Goal: Check status: Check status

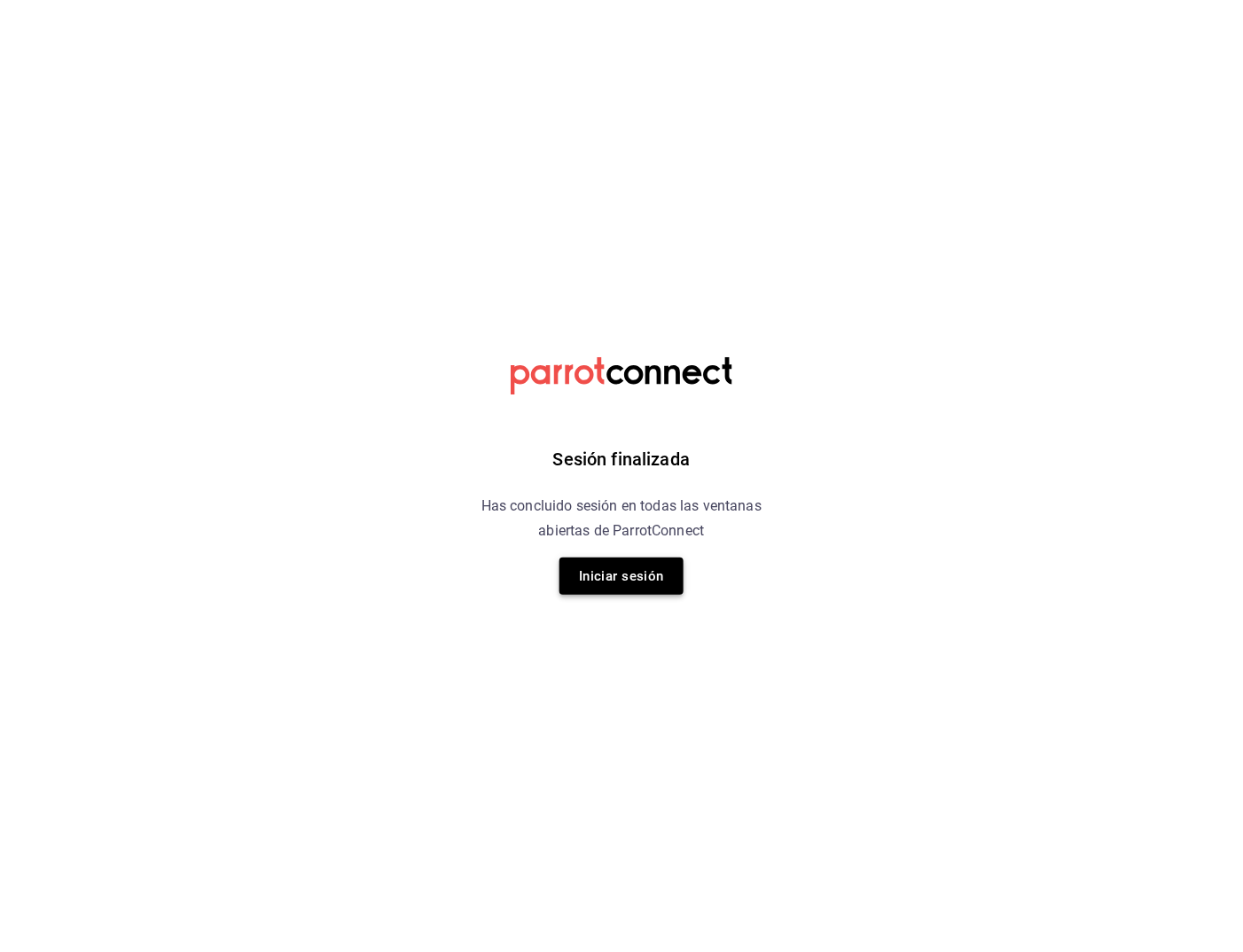
click at [628, 580] on button "Iniciar sesión" at bounding box center [621, 577] width 124 height 37
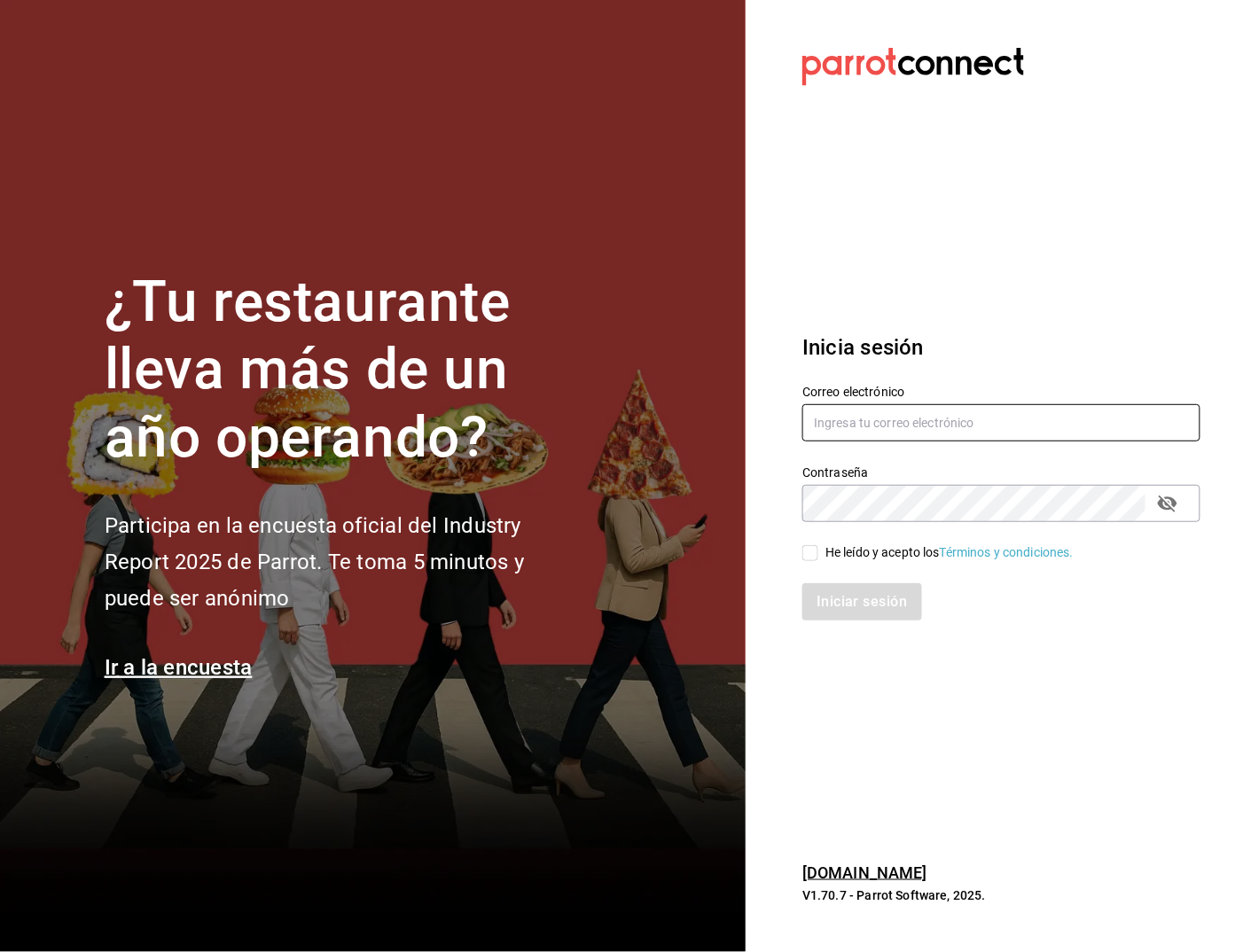
type input "multiuser@toshitaidama.com"
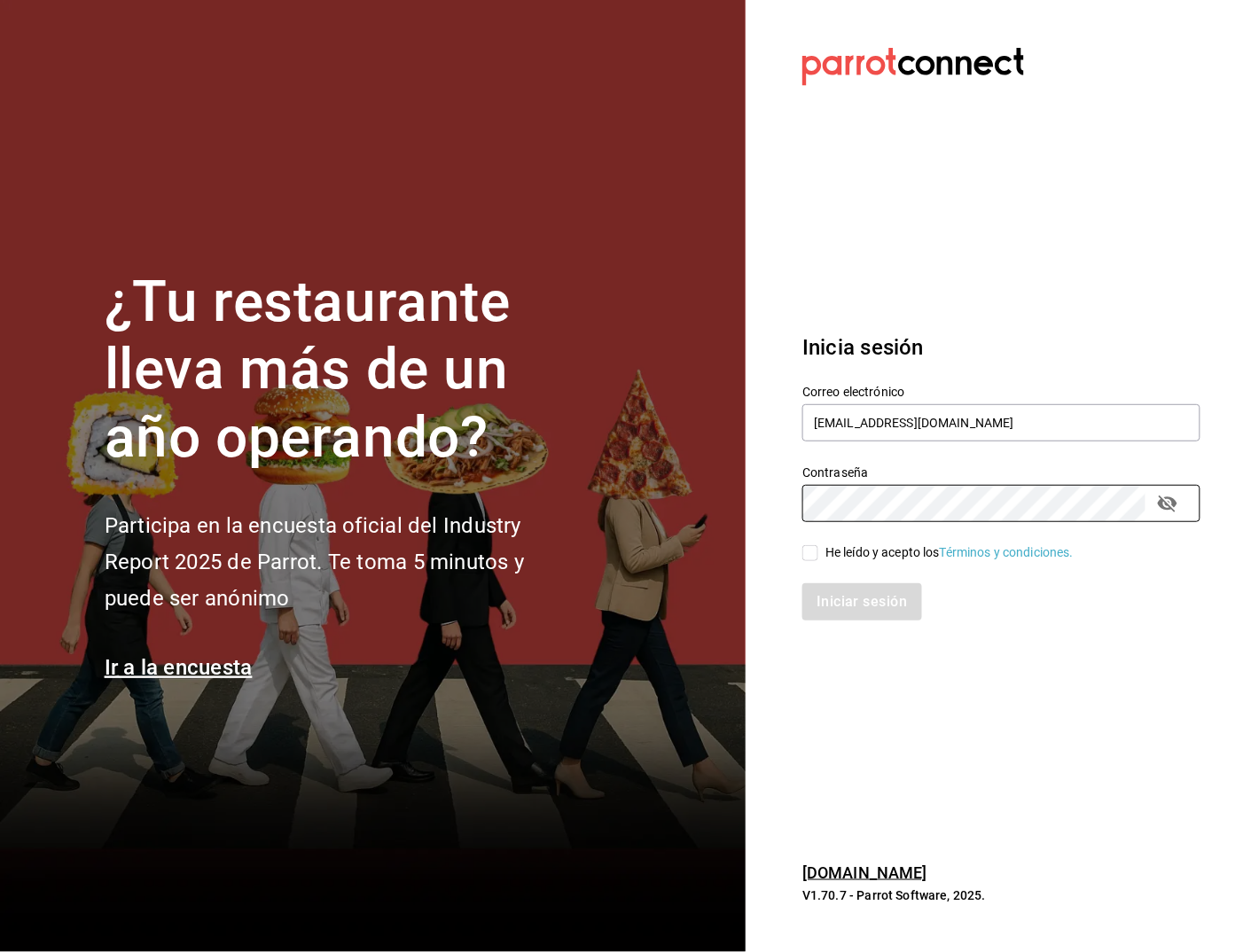
click at [802, 544] on div "He leído y acepto los Términos y condiciones." at bounding box center [990, 543] width 420 height 41
click at [805, 545] on input "He leído y acepto los Términos y condiciones." at bounding box center [811, 553] width 16 height 16
checkbox input "true"
click at [846, 589] on button "Iniciar sesión" at bounding box center [863, 602] width 121 height 37
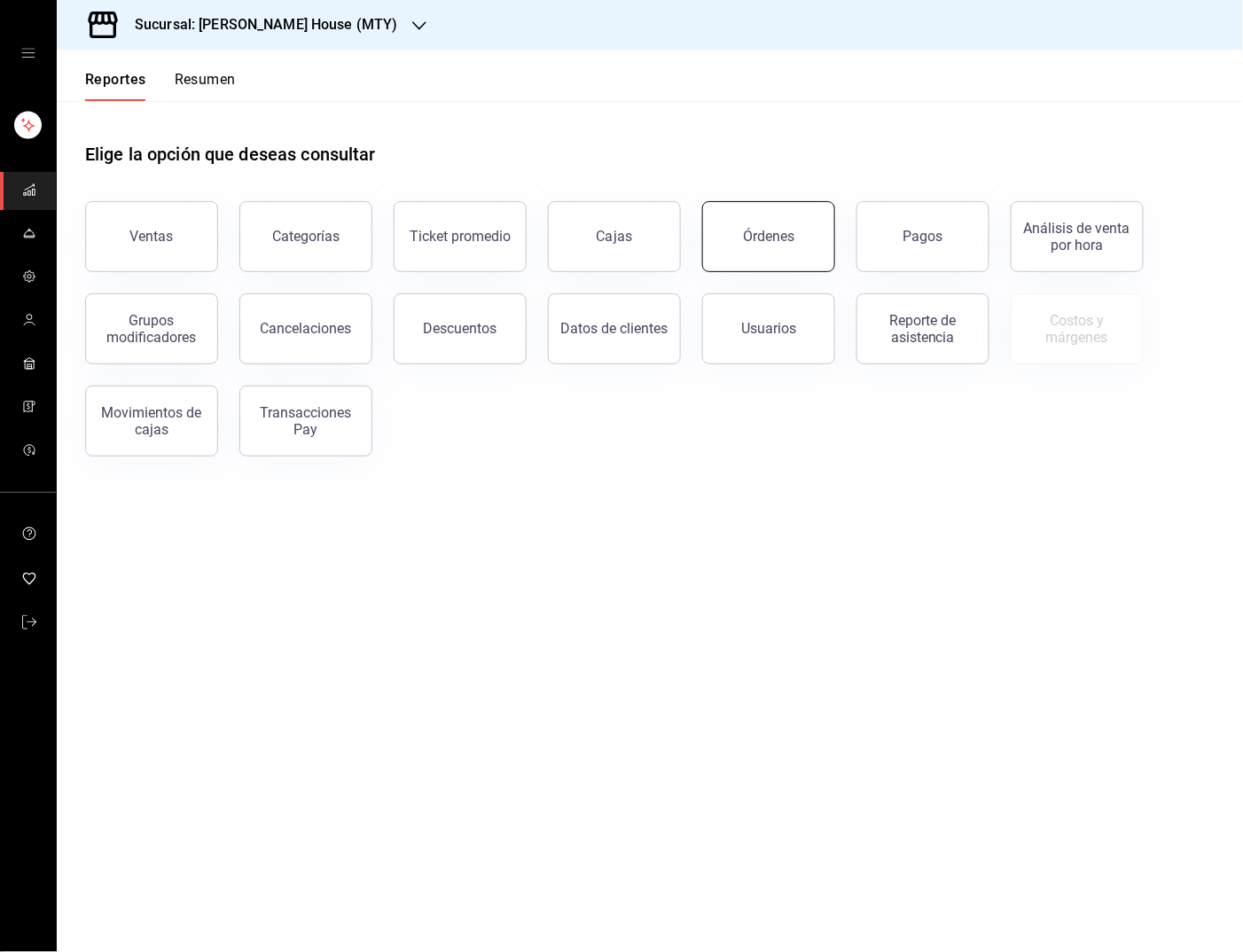
click at [753, 241] on div "Órdenes" at bounding box center [768, 236] width 51 height 17
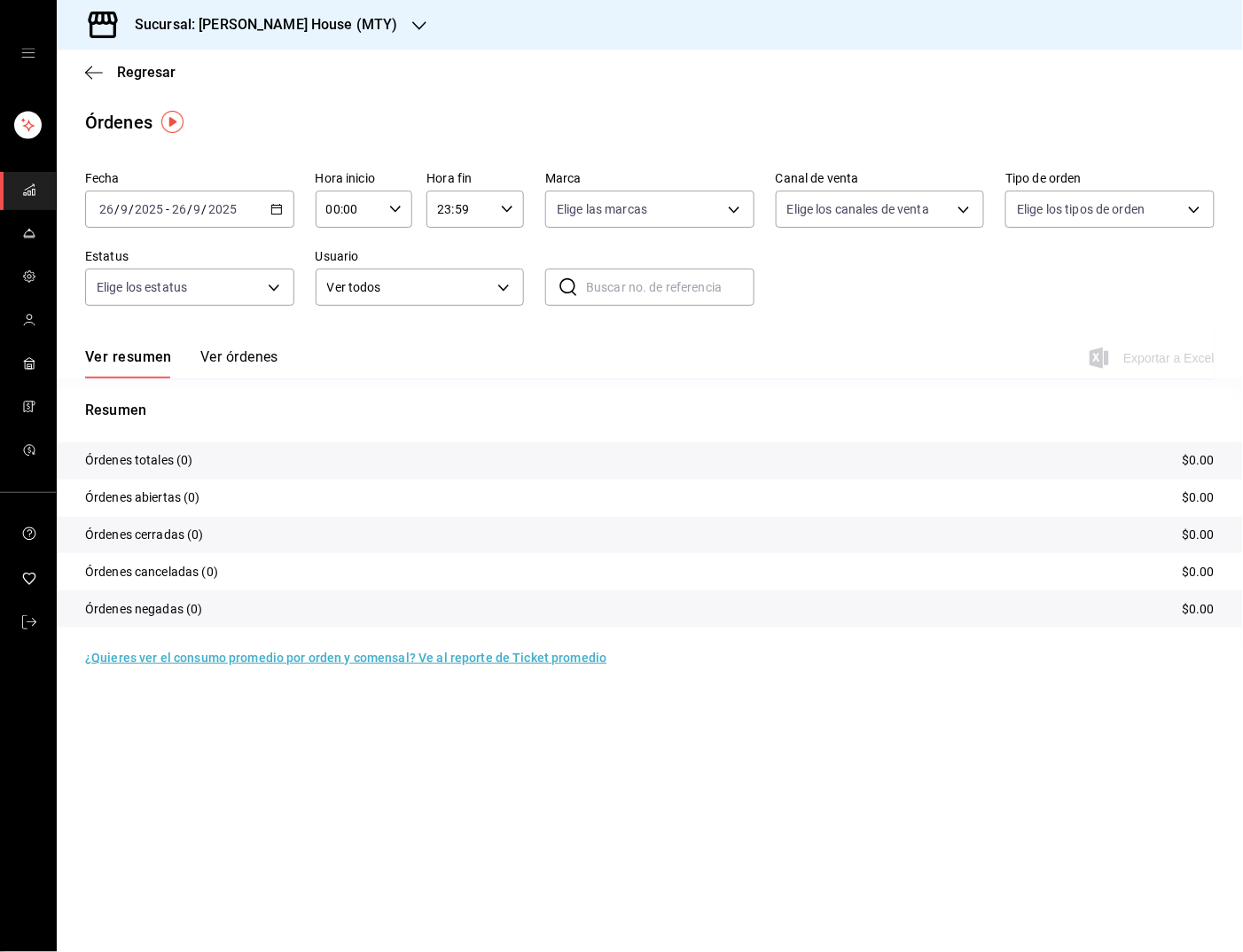
click at [278, 209] on icon "button" at bounding box center [276, 209] width 13 height 13
click at [200, 444] on li "Rango de fechas" at bounding box center [169, 462] width 166 height 40
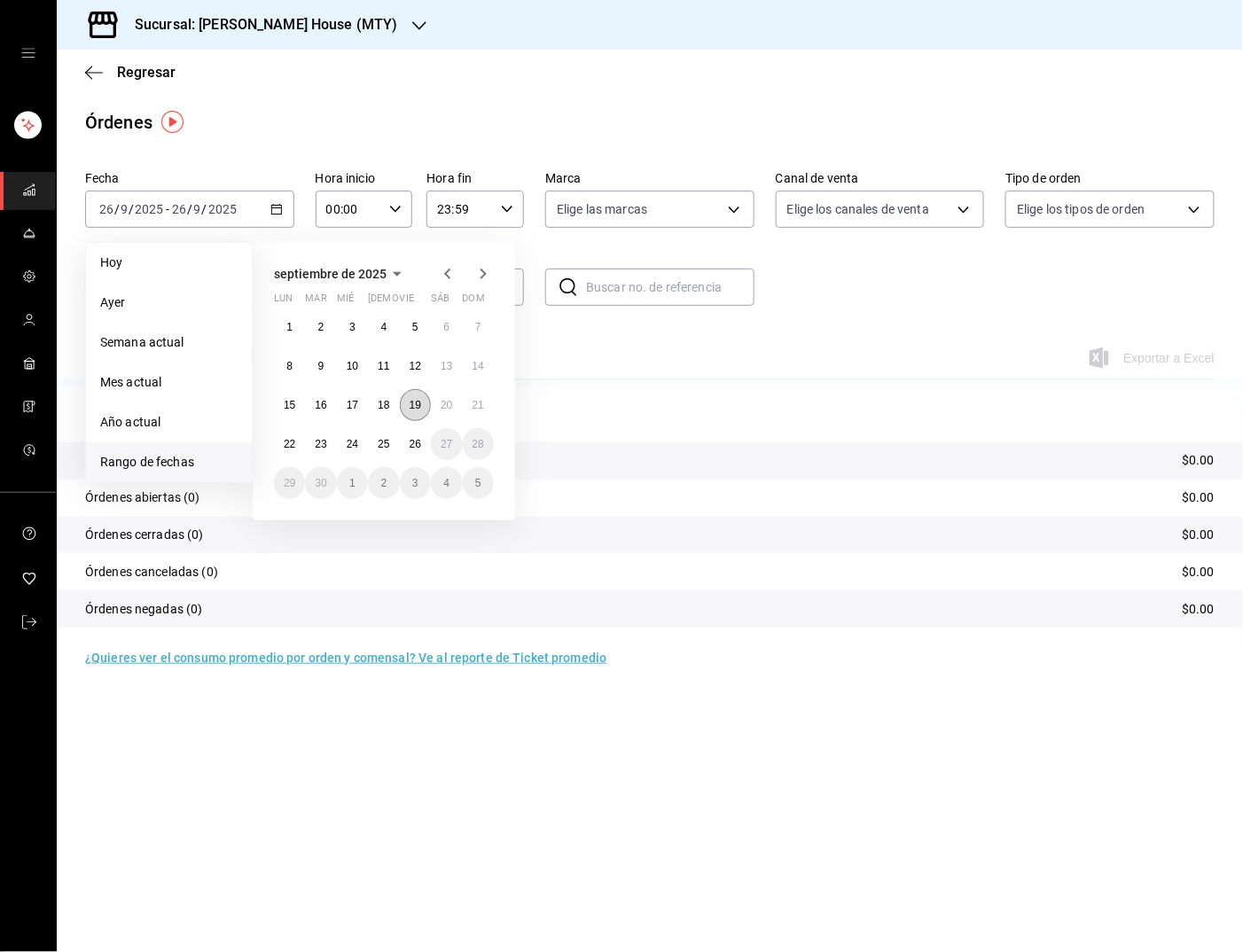
click at [415, 403] on abbr "19" at bounding box center [416, 405] width 12 height 13
click at [385, 449] on button "25" at bounding box center [384, 444] width 31 height 31
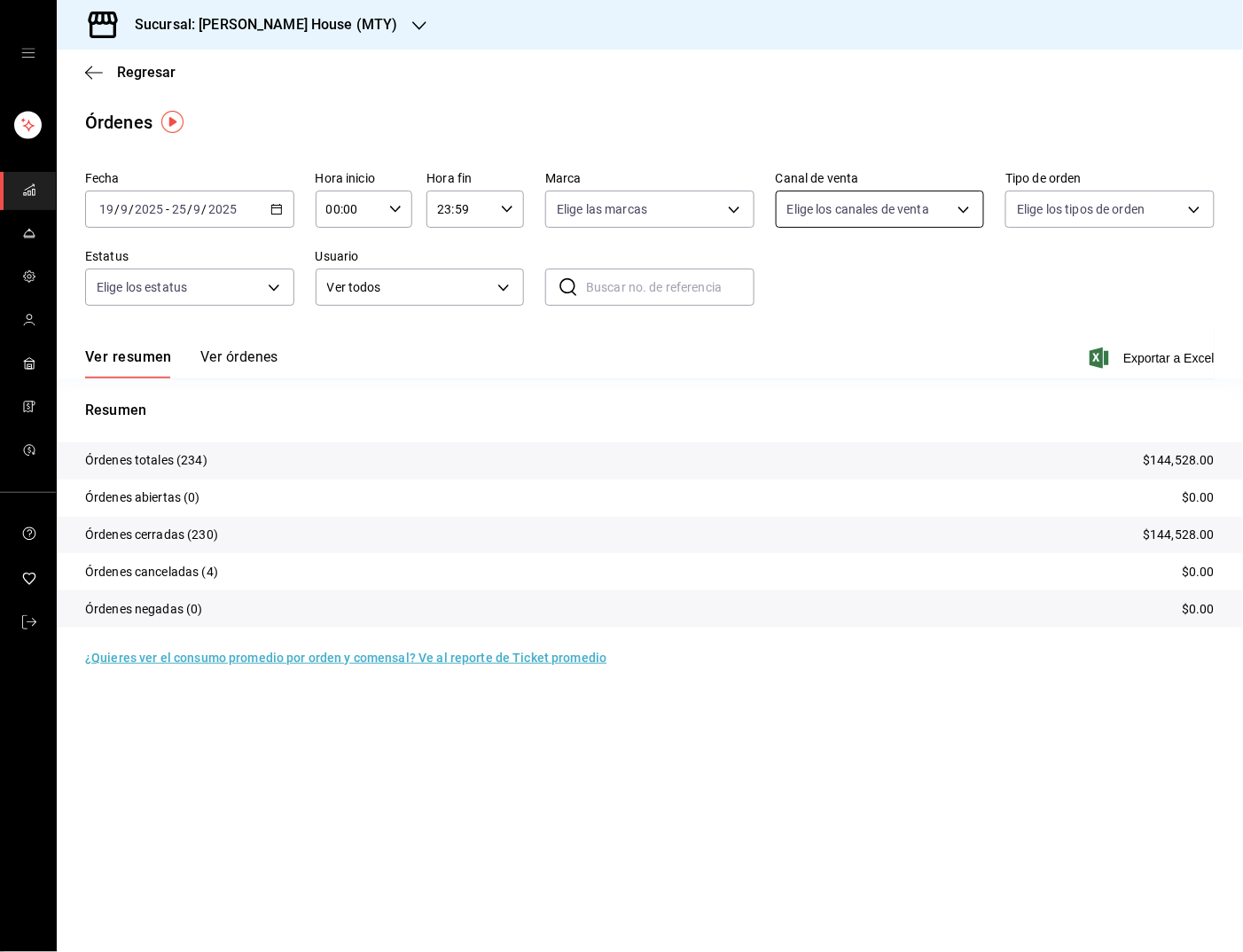
click at [817, 202] on body "Sucursal: [PERSON_NAME] House (MTY) Regresar Órdenes Fecha [DATE] [DATE] - [DAT…" at bounding box center [621, 476] width 1243 height 952
click at [817, 202] on div at bounding box center [621, 476] width 1243 height 952
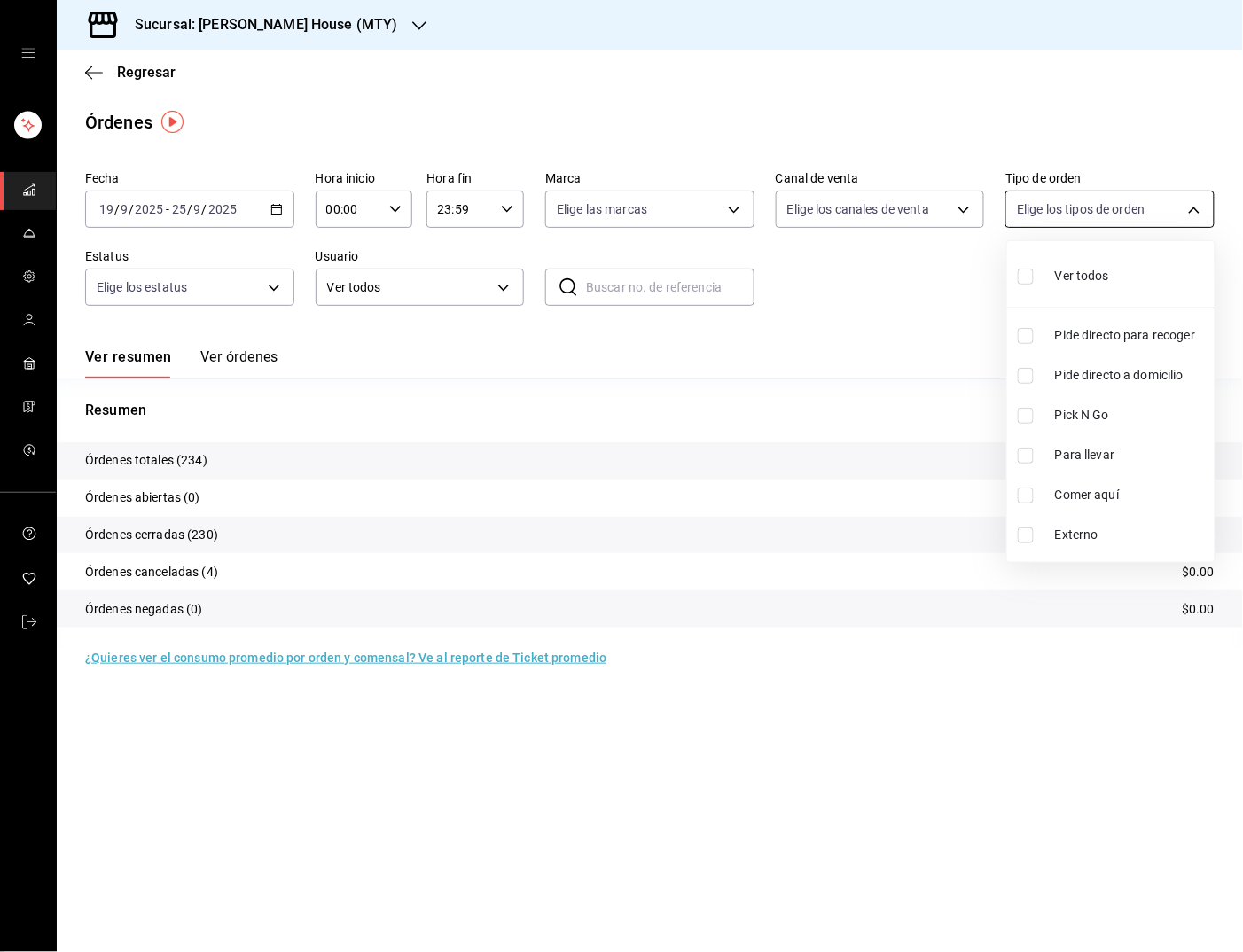
click at [1098, 200] on body "Sucursal: [PERSON_NAME] House (MTY) Regresar Órdenes Fecha [DATE] [DATE] - [DAT…" at bounding box center [621, 476] width 1243 height 952
click at [1033, 487] on input "checkbox" at bounding box center [1026, 495] width 16 height 16
checkbox input "true"
type input "a236aaaa-0473-462e-ba0d-d55faa974d3c"
click at [227, 289] on div at bounding box center [621, 476] width 1243 height 952
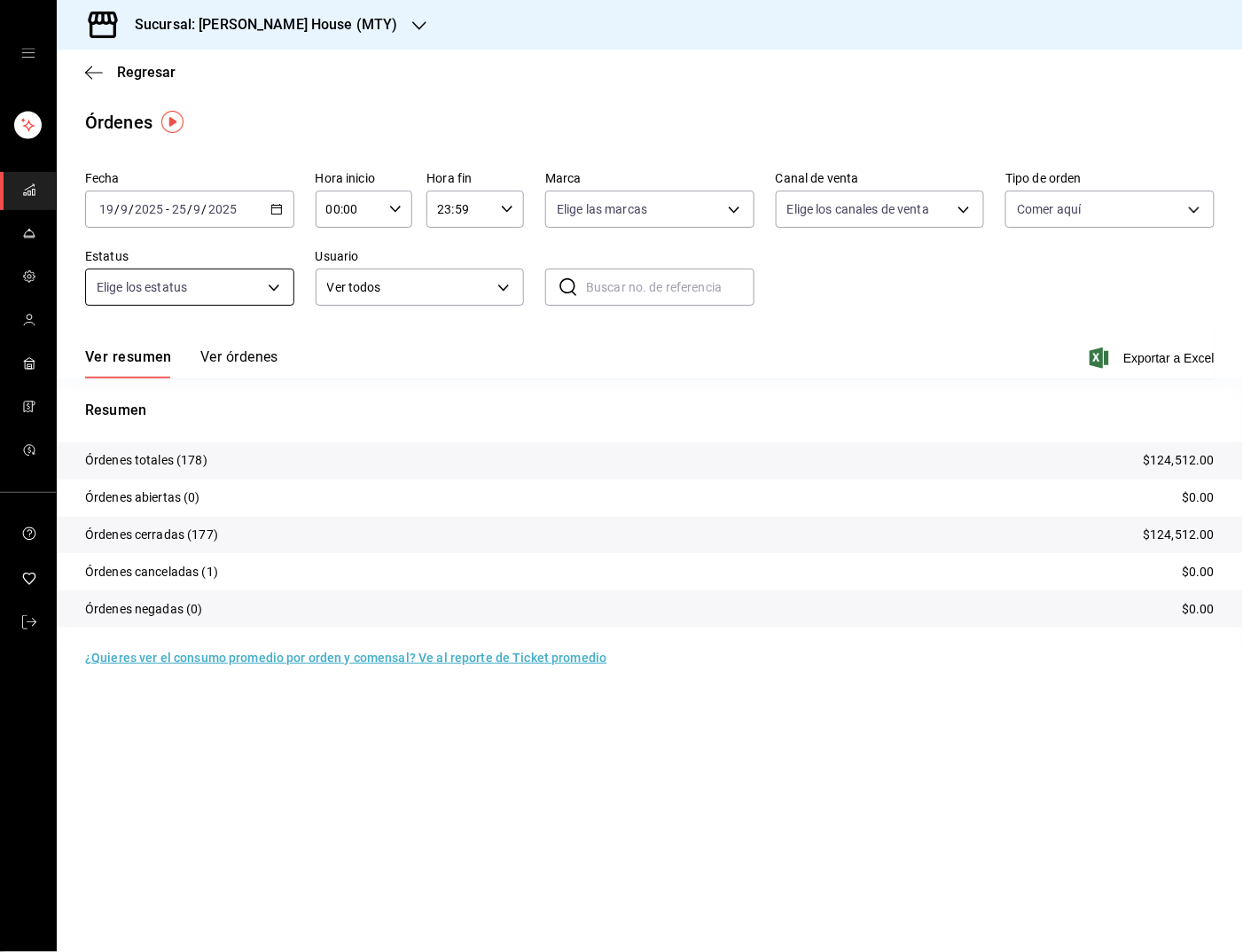
click at [253, 286] on body "Sucursal: [PERSON_NAME] House (MTY) Regresar Órdenes Fecha [DATE] [DATE] - [DAT…" at bounding box center [621, 476] width 1243 height 952
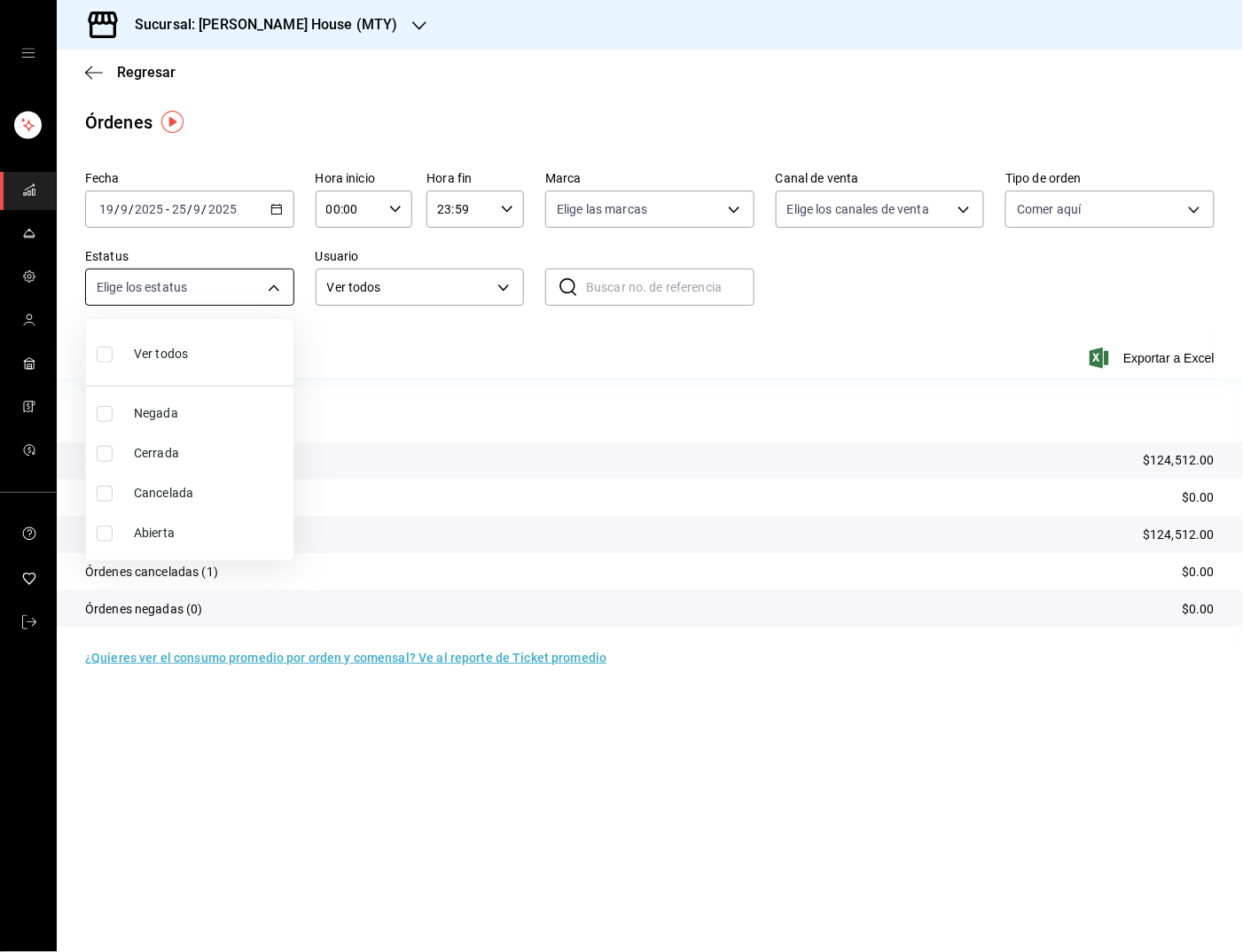
click at [253, 286] on div at bounding box center [621, 476] width 1243 height 952
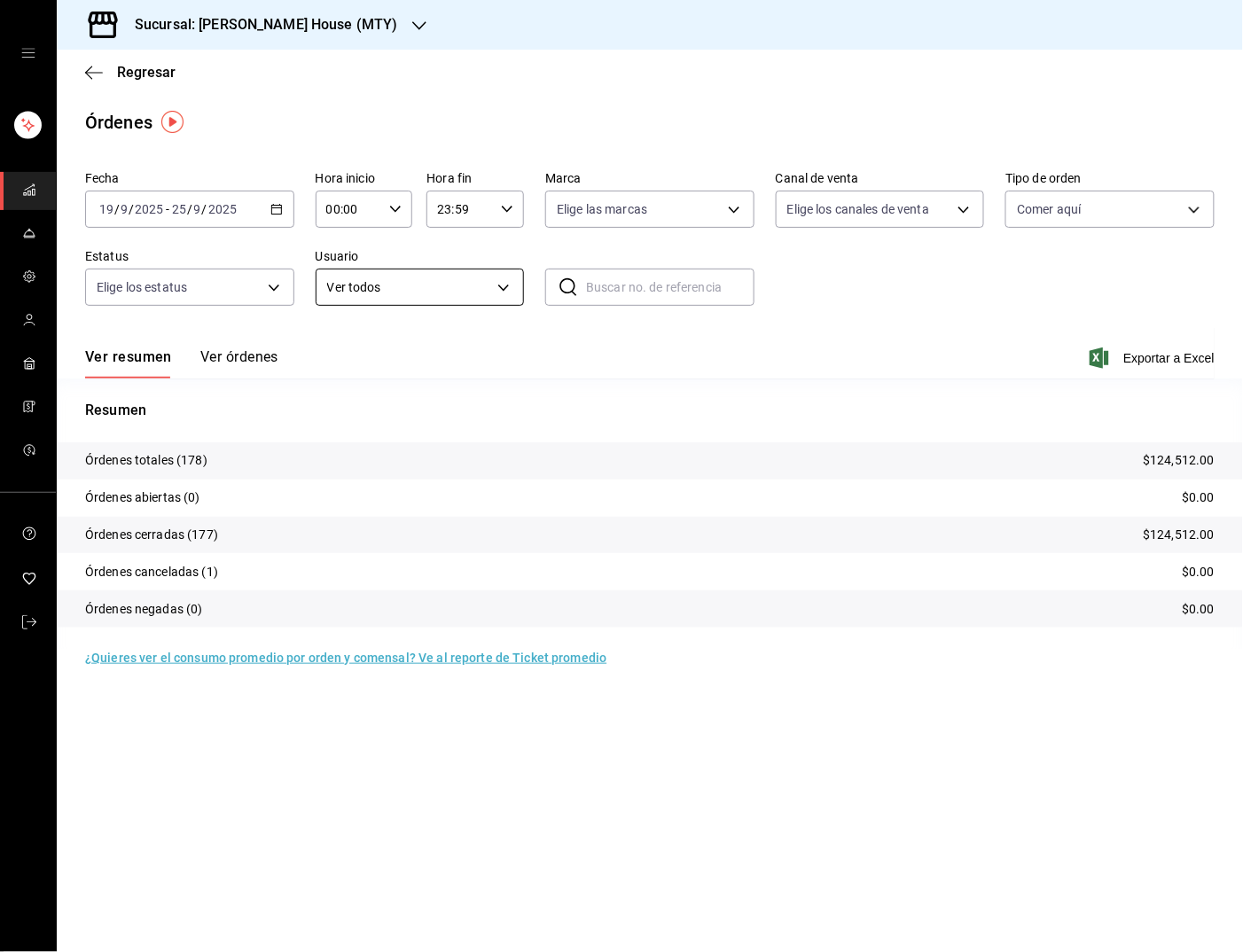
click at [396, 288] on body "Sucursal: [PERSON_NAME] House (MTY) Regresar Órdenes Fecha [DATE] [DATE] - [DAT…" at bounding box center [621, 476] width 1243 height 952
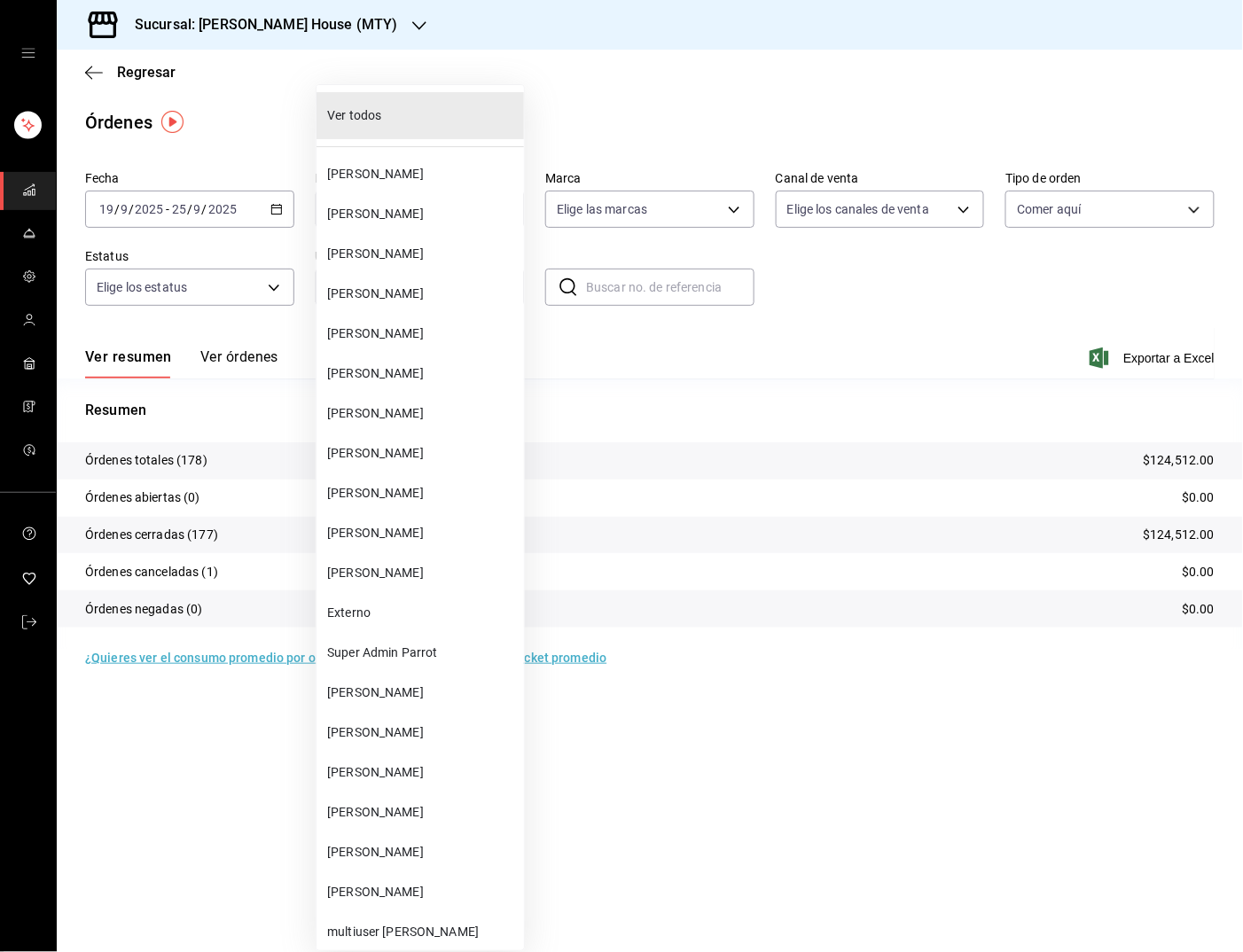
click at [391, 445] on span "[PERSON_NAME]" at bounding box center [422, 453] width 190 height 19
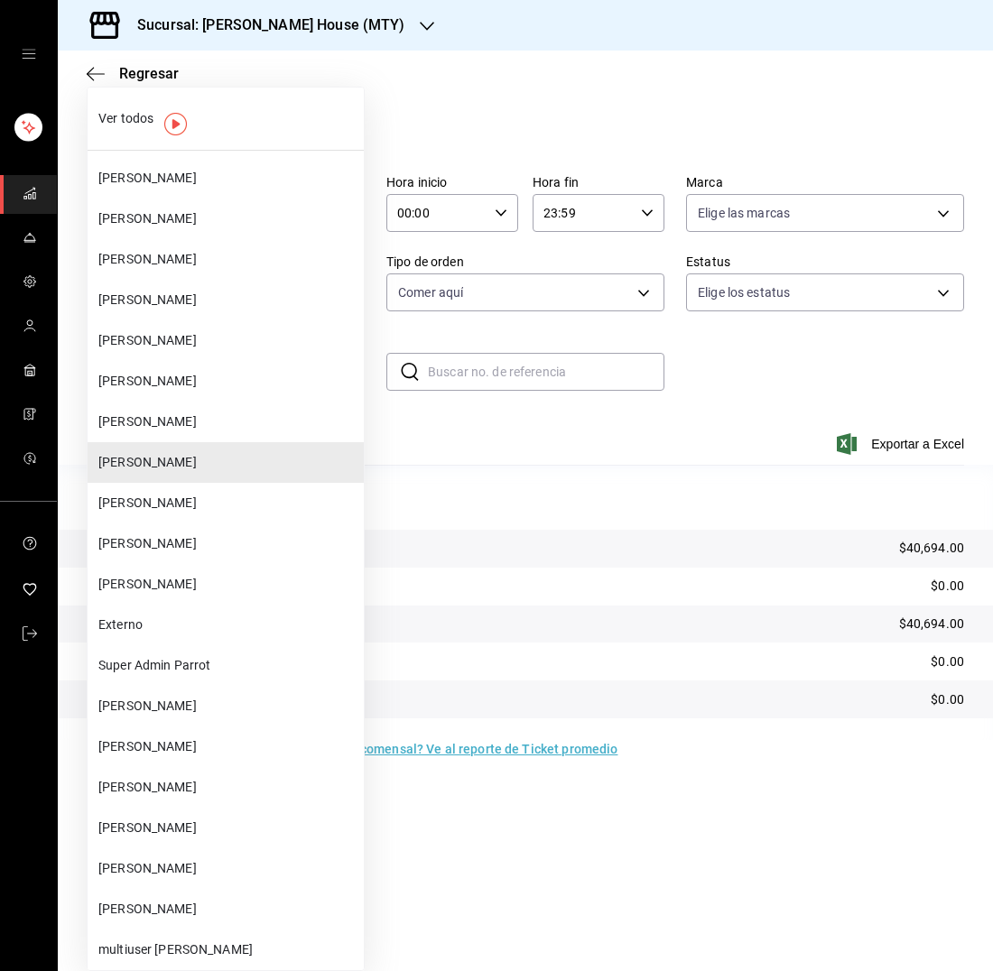
click at [303, 369] on body "Sucursal: [PERSON_NAME] House (MTY) Regresar Órdenes Fecha [DATE] [DATE] - [DAT…" at bounding box center [496, 485] width 993 height 971
click at [192, 495] on span "[PERSON_NAME]" at bounding box center [227, 503] width 258 height 19
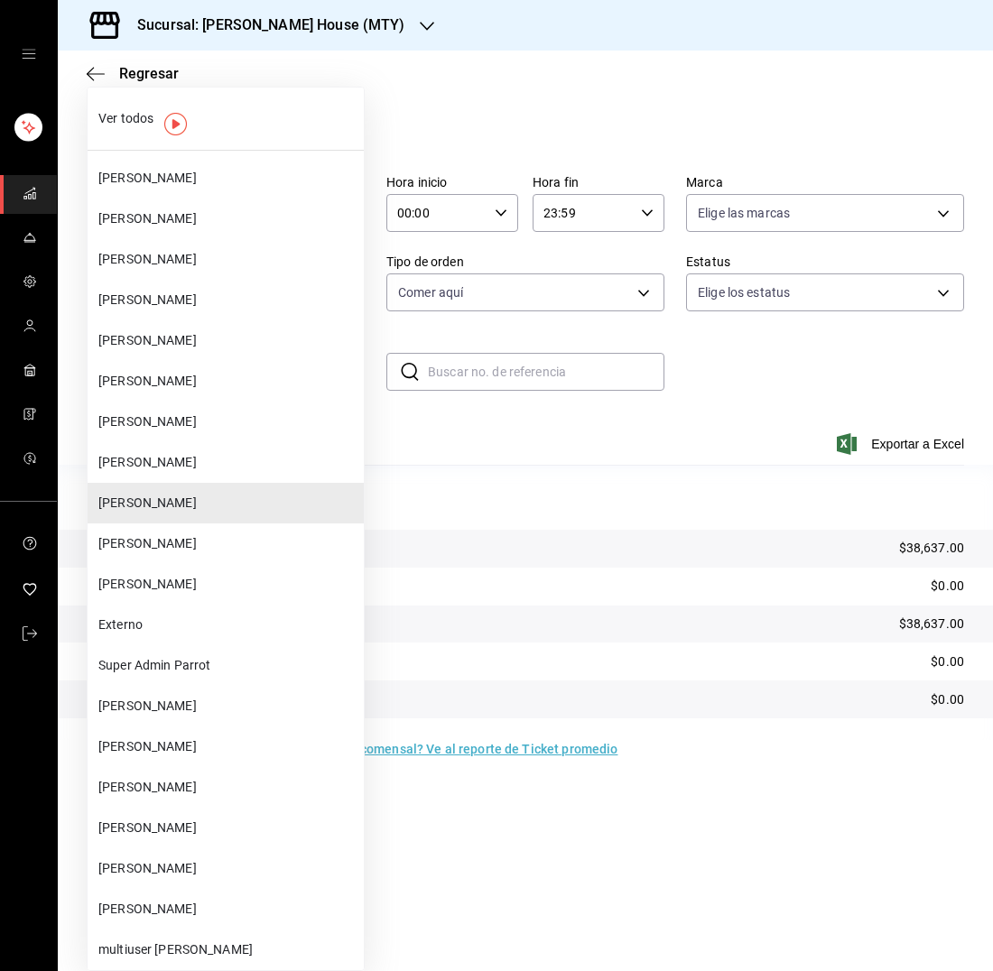
click at [218, 369] on body "Sucursal: Tadaima [GEOGRAPHIC_DATA] (MTY) Regresar Órdenes Fecha [DATE] [DATE] …" at bounding box center [496, 485] width 993 height 971
click at [182, 538] on span "[PERSON_NAME]" at bounding box center [227, 543] width 258 height 19
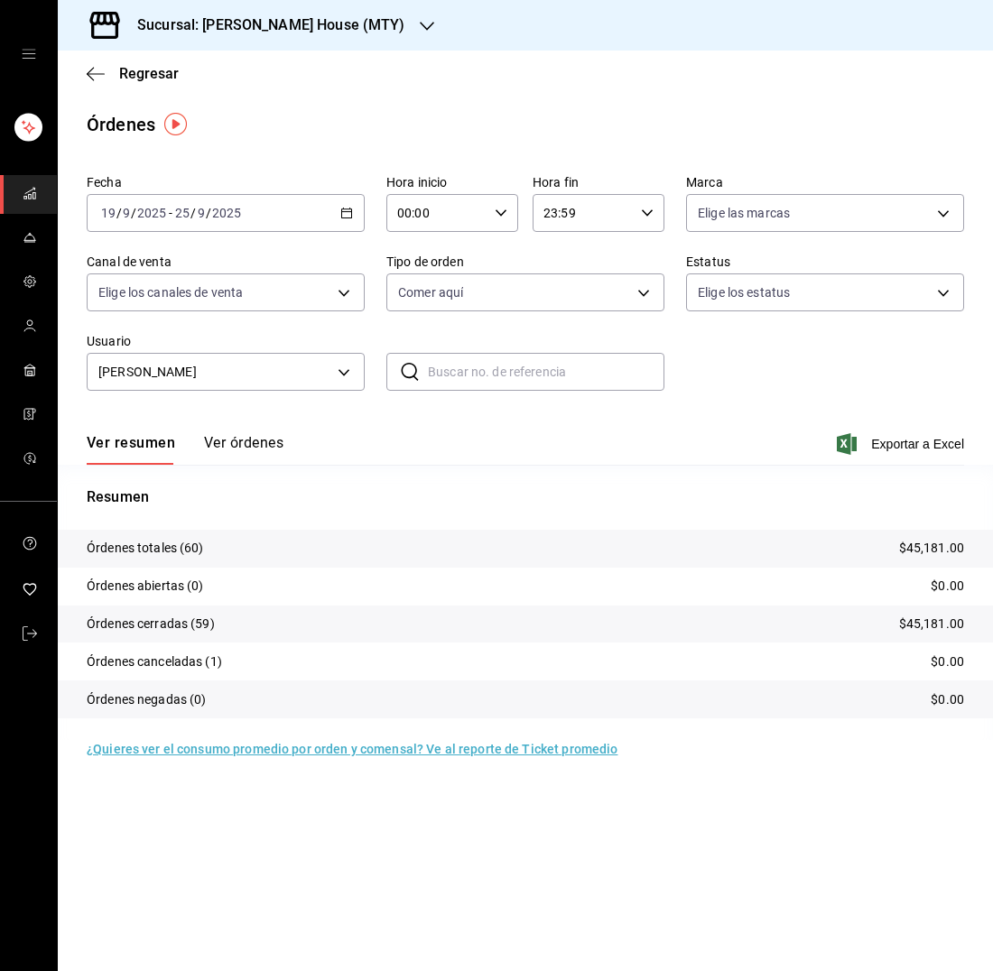
click at [348, 214] on icon "button" at bounding box center [346, 213] width 13 height 13
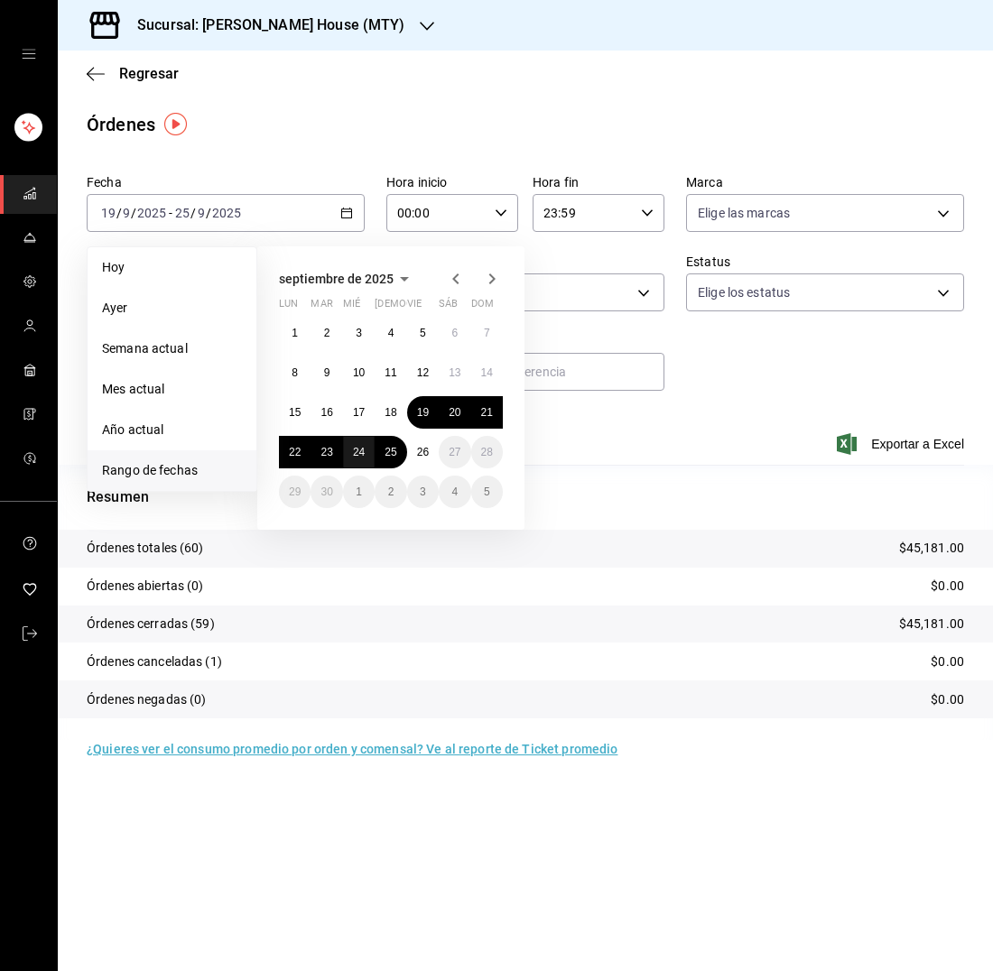
click at [362, 441] on button "24" at bounding box center [359, 452] width 32 height 32
click at [358, 448] on abbr "24" at bounding box center [359, 452] width 12 height 13
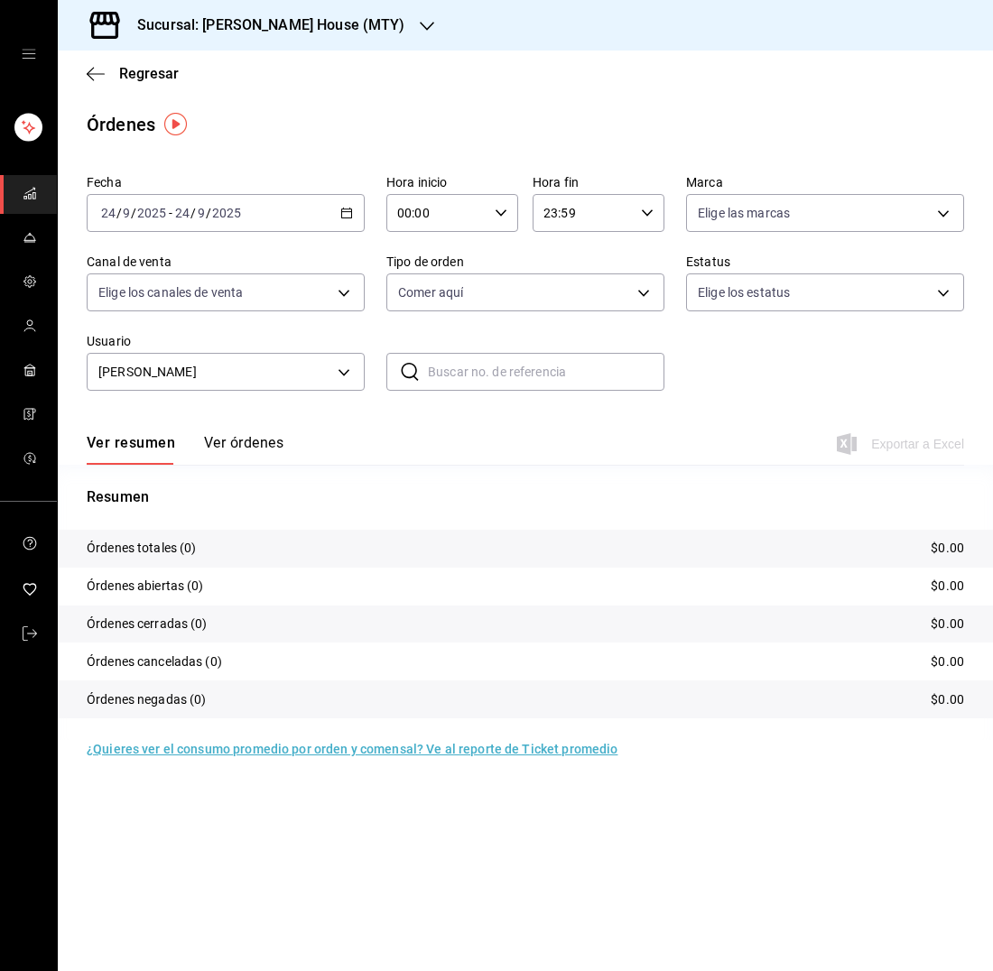
click at [228, 439] on button "Ver órdenes" at bounding box center [243, 449] width 79 height 31
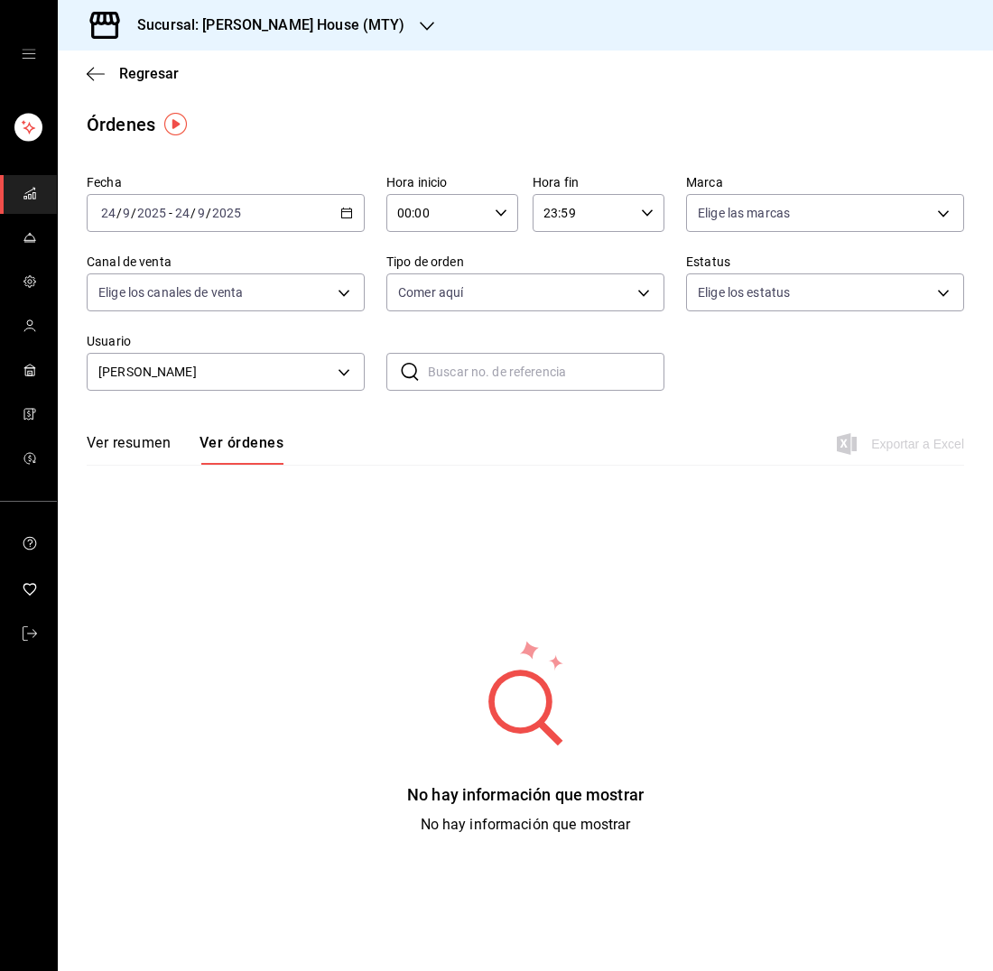
click at [142, 440] on button "Ver resumen" at bounding box center [129, 449] width 84 height 31
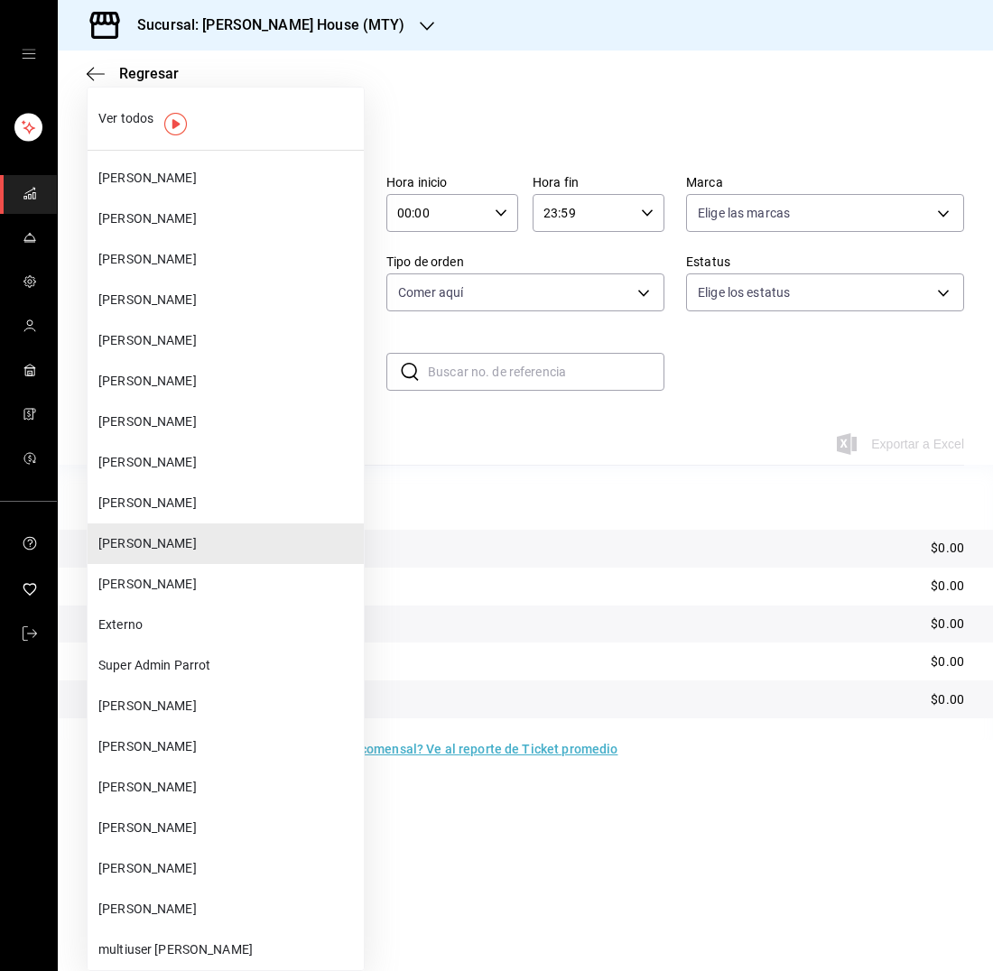
click at [343, 375] on body "Sucursal: [PERSON_NAME] House (MTY) Regresar Órdenes Fecha [DATE] [DATE] - [DAT…" at bounding box center [496, 485] width 993 height 971
click at [229, 498] on span "[PERSON_NAME]" at bounding box center [227, 503] width 258 height 19
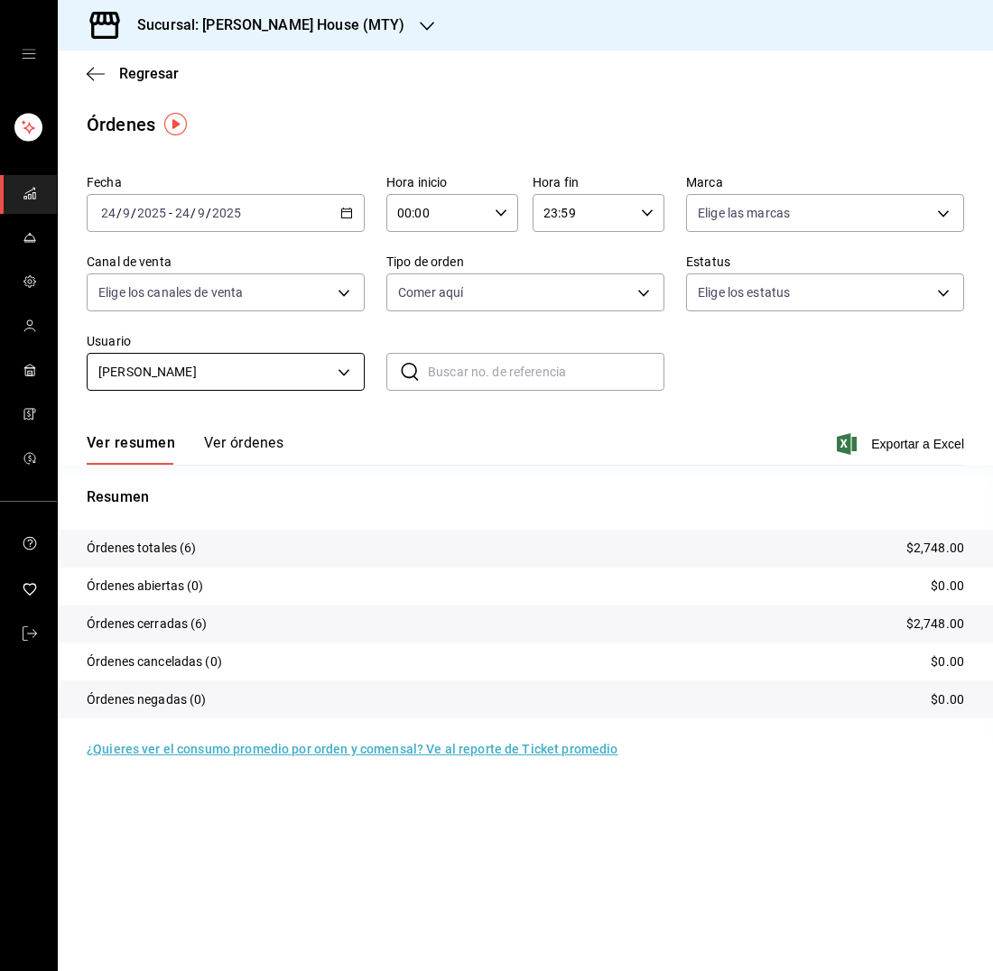
click at [327, 374] on body "Sucursal: Tadaima [GEOGRAPHIC_DATA] (MTY) Regresar Órdenes Fecha [DATE] [DATE] …" at bounding box center [496, 485] width 993 height 971
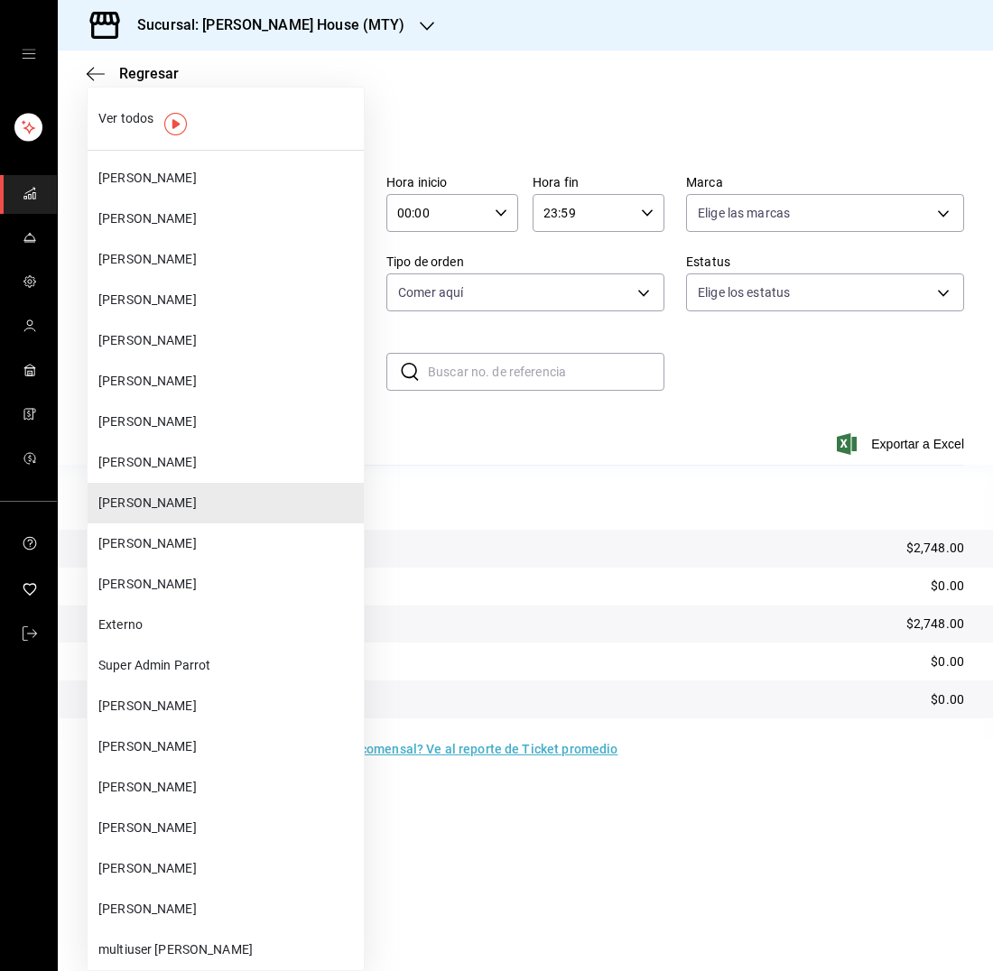
click at [235, 442] on li "[PERSON_NAME]" at bounding box center [226, 462] width 276 height 41
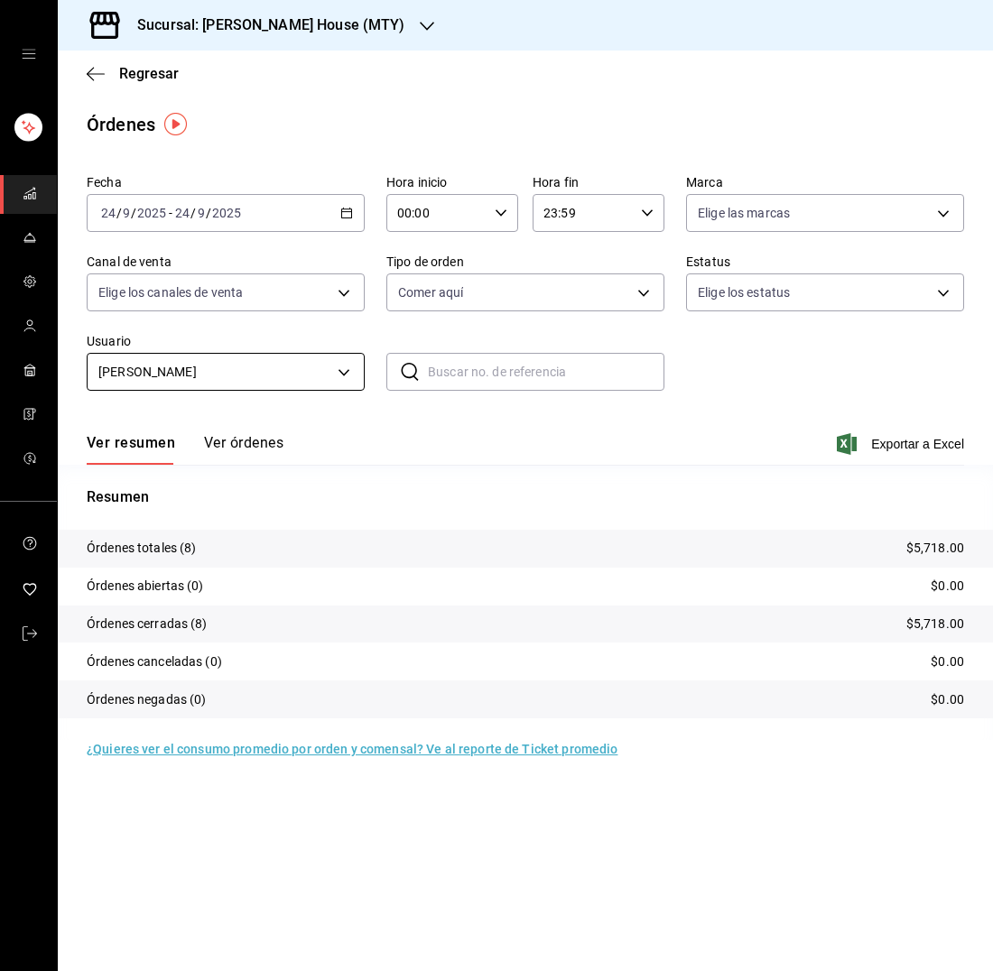
click at [232, 362] on body "Sucursal: Tadaima [GEOGRAPHIC_DATA] (MTY) Regresar Órdenes Fecha [DATE] [DATE] …" at bounding box center [496, 485] width 993 height 971
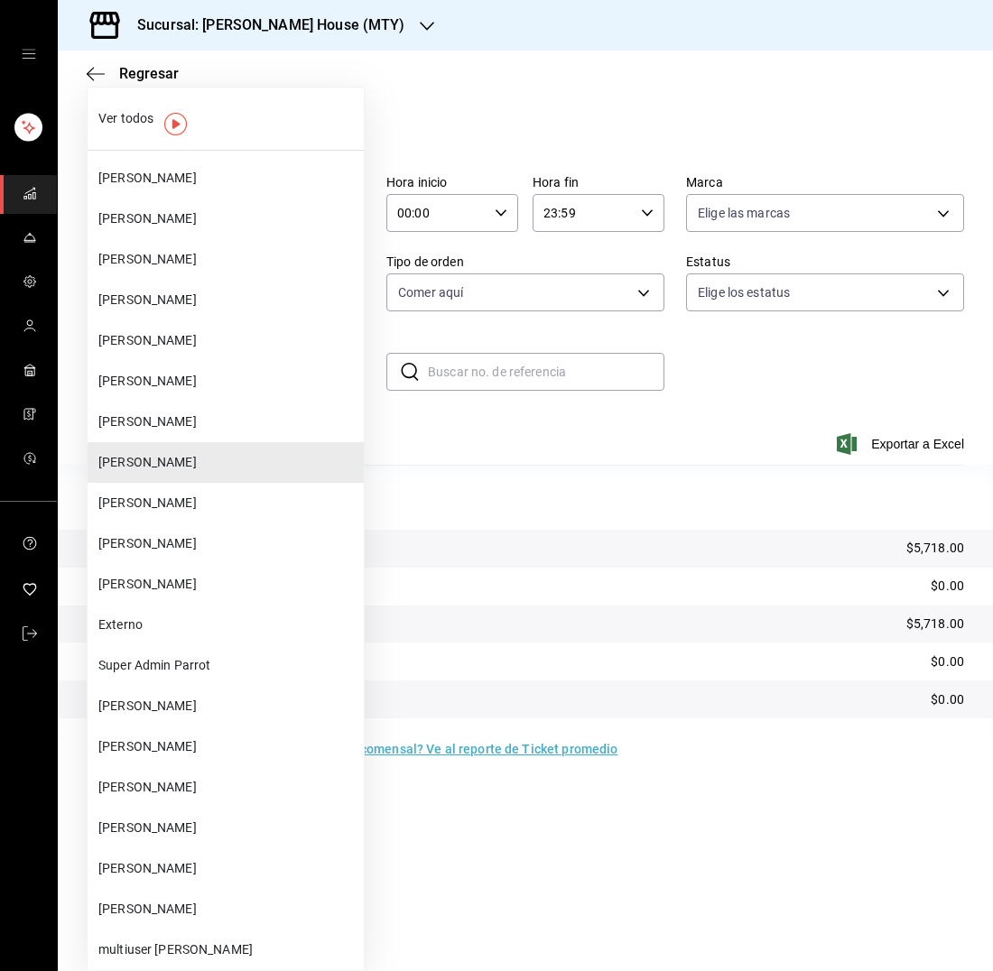
click at [208, 540] on span "[PERSON_NAME]" at bounding box center [227, 543] width 258 height 19
type input "02f43c51-eaef-4eb7-b5e8-b2838a9faec0"
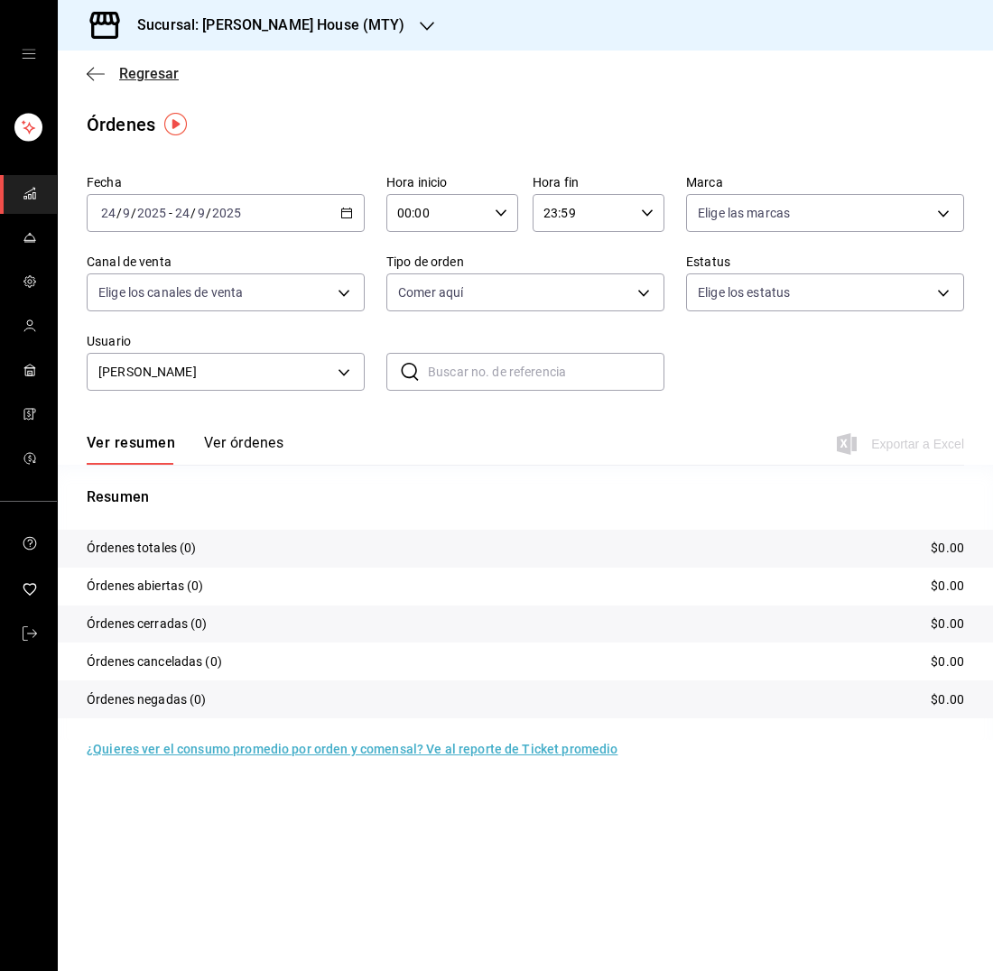
click at [150, 73] on span "Regresar" at bounding box center [149, 73] width 60 height 17
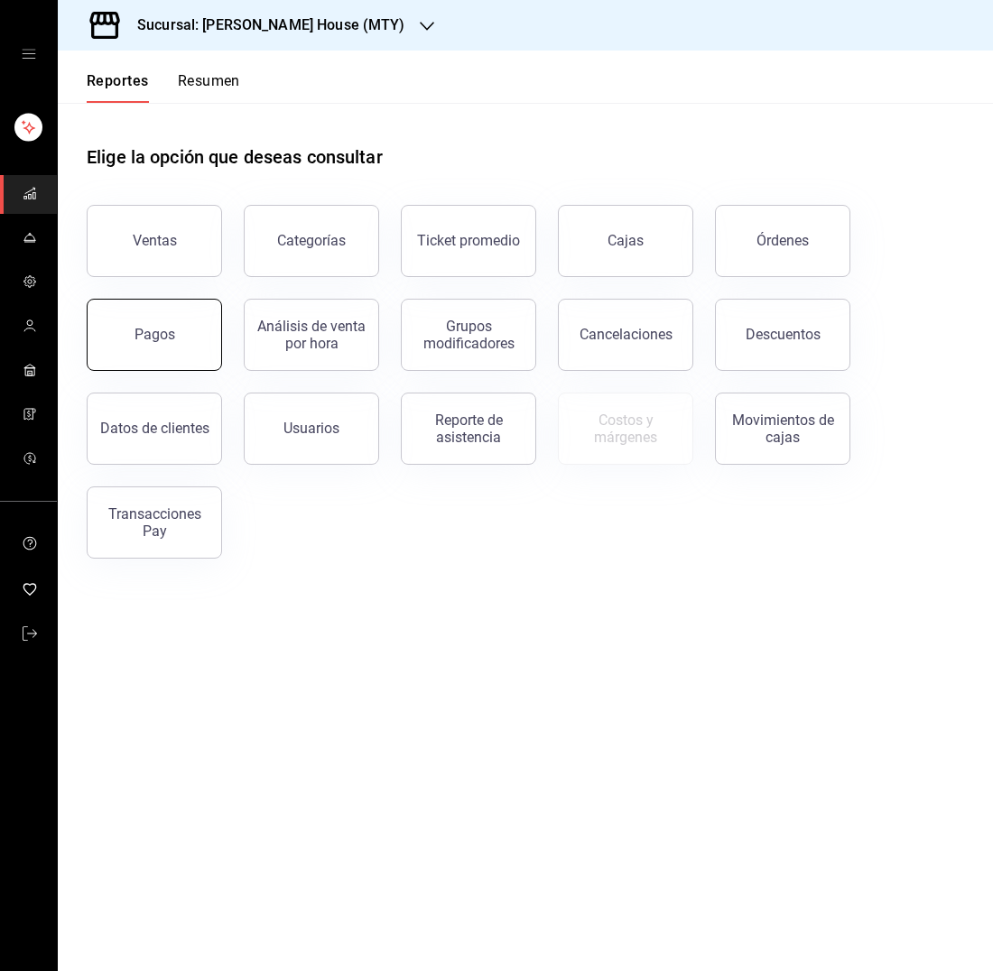
click at [175, 323] on button "Pagos" at bounding box center [154, 335] width 135 height 72
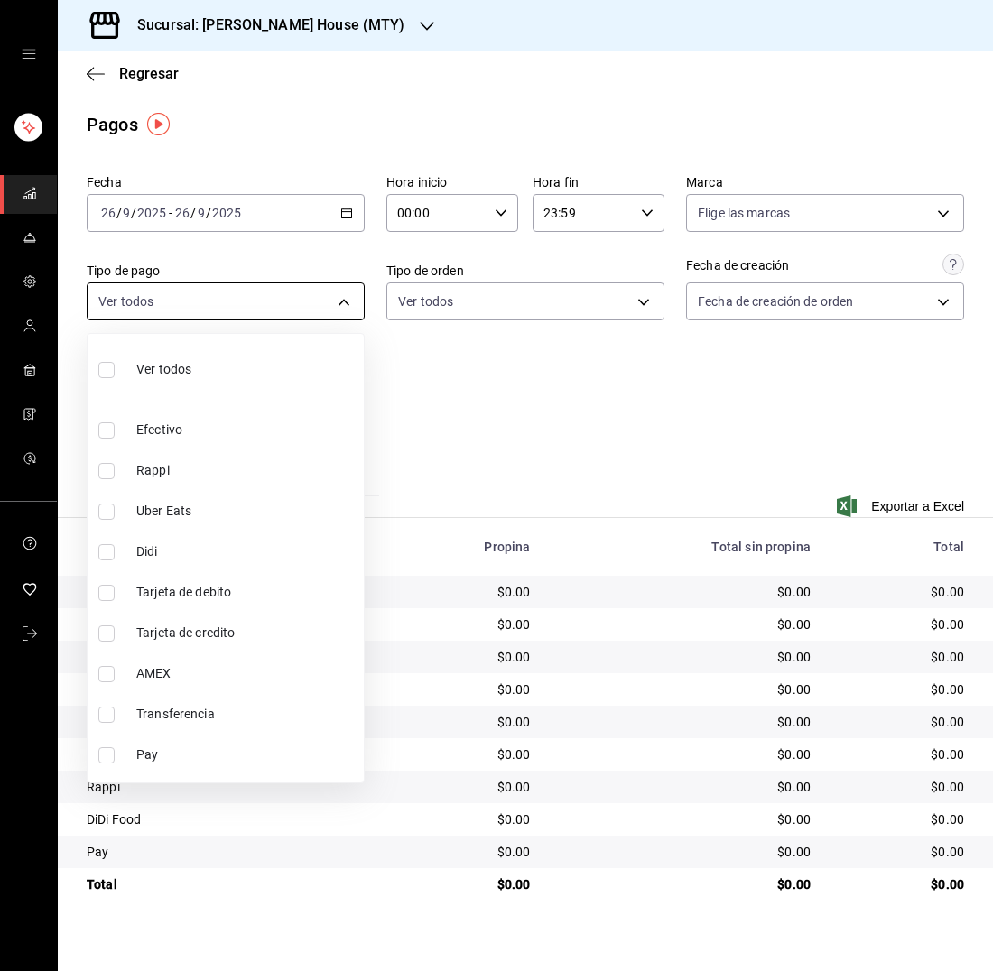
click at [352, 303] on body "Sucursal: [PERSON_NAME] House (MTY) Regresar Pagos Fecha [DATE] [DATE] - [DATE]…" at bounding box center [496, 485] width 993 height 971
click at [435, 359] on div at bounding box center [496, 485] width 993 height 971
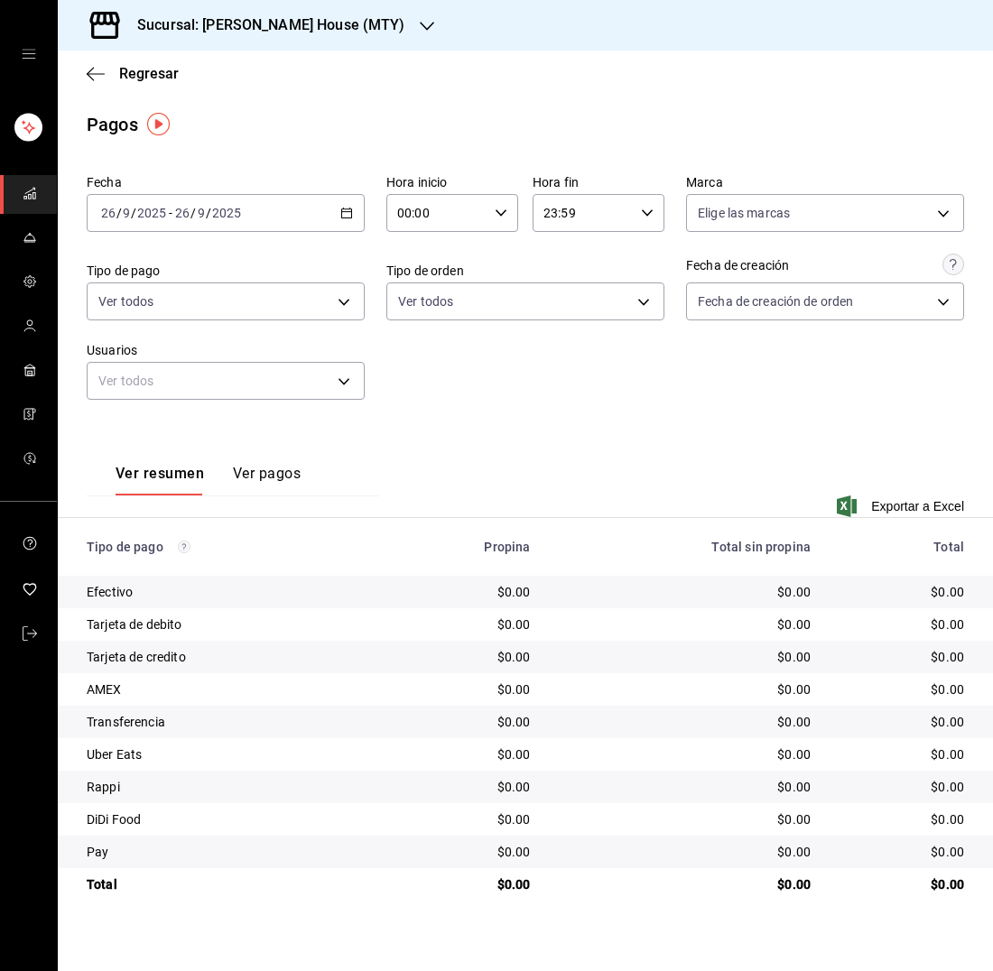
click at [340, 208] on icon "button" at bounding box center [346, 213] width 13 height 13
click at [174, 441] on li "Año actual" at bounding box center [172, 430] width 169 height 41
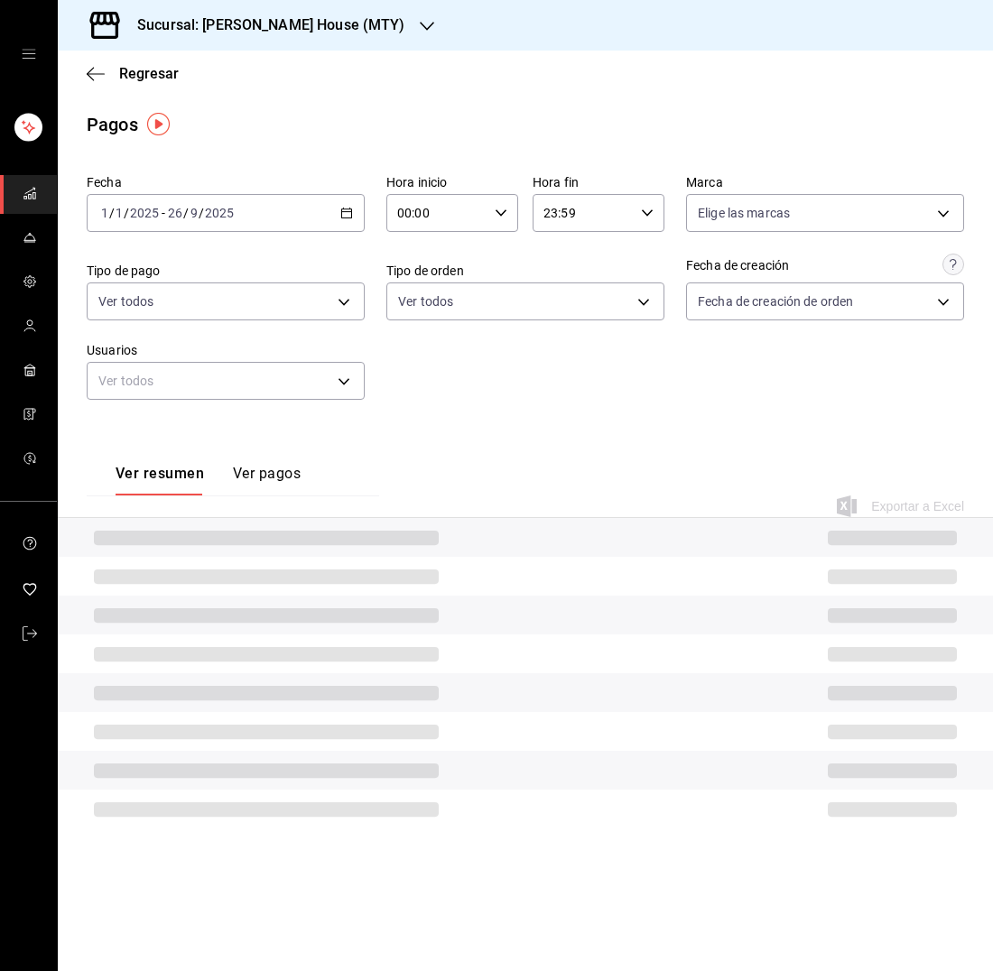
click at [355, 211] on div "[DATE] [DATE] - [DATE] [DATE]" at bounding box center [226, 213] width 278 height 38
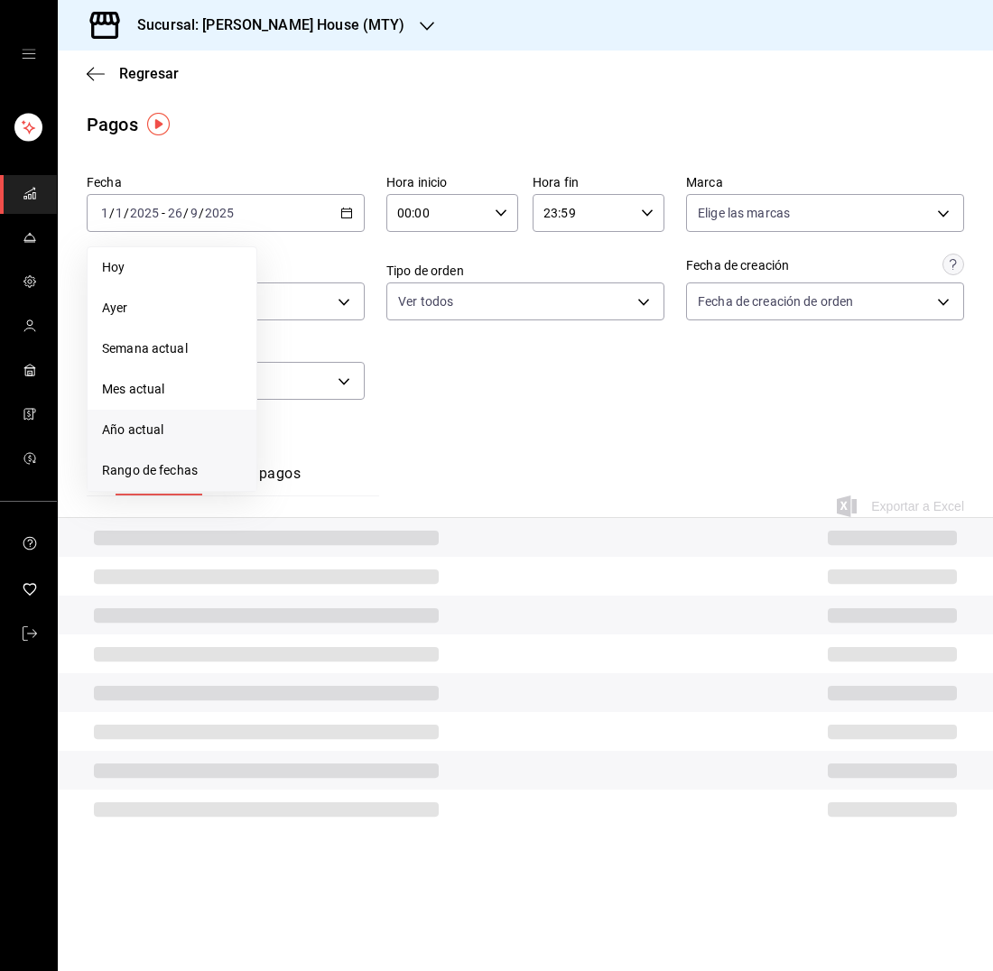
click at [206, 467] on span "Rango de fechas" at bounding box center [172, 470] width 140 height 19
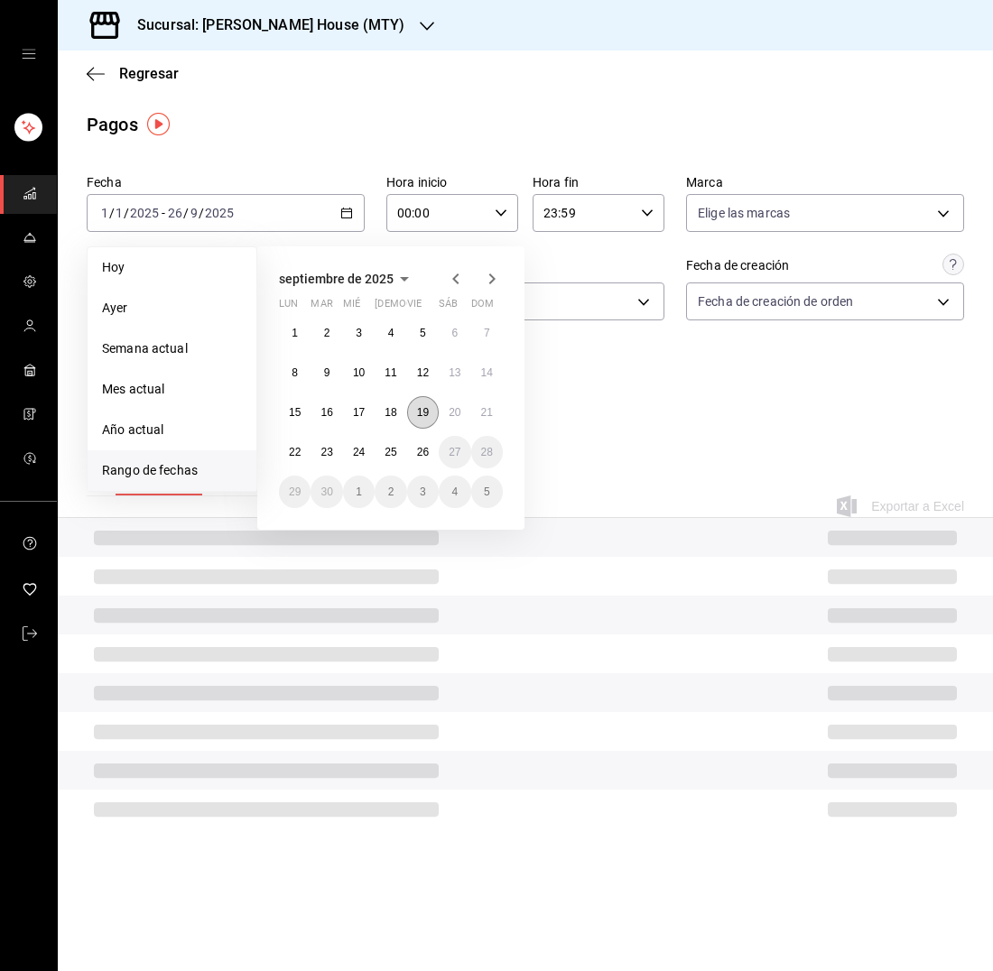
click at [422, 412] on abbr "19" at bounding box center [423, 412] width 12 height 13
click at [388, 449] on abbr "25" at bounding box center [390, 452] width 12 height 13
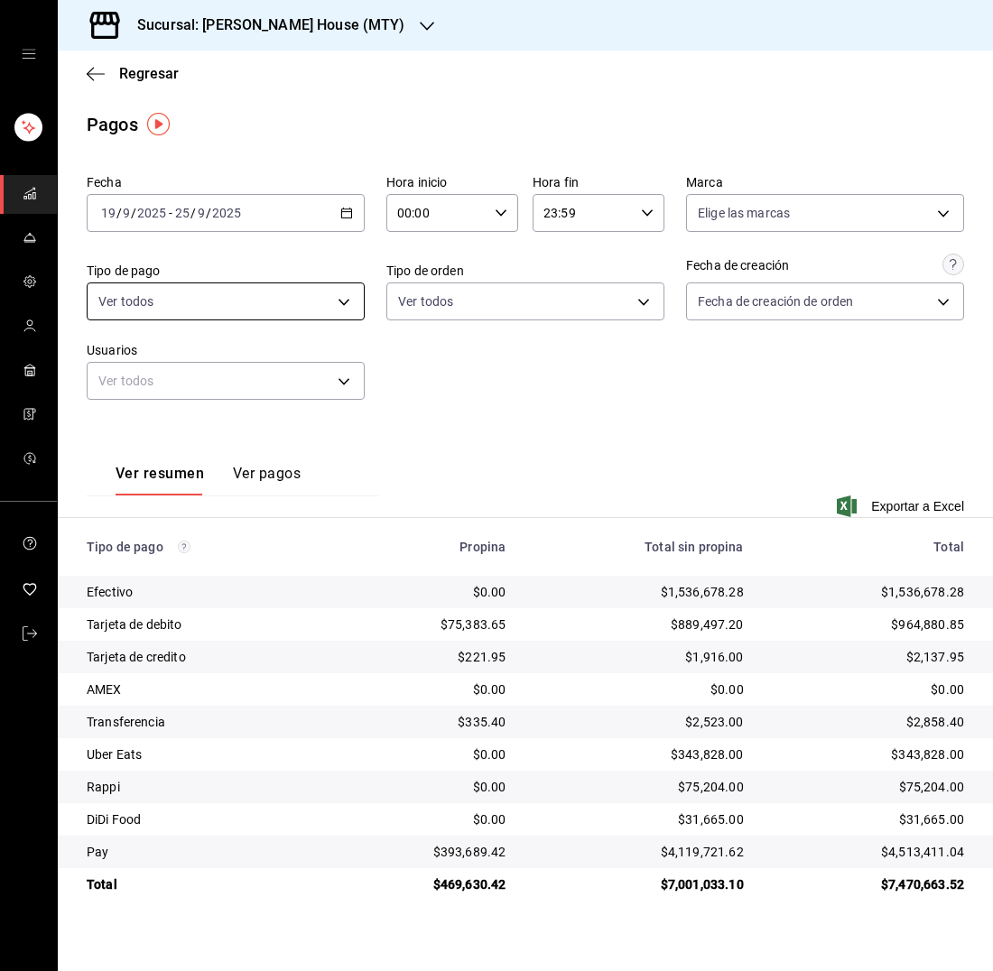
click at [326, 296] on body "Sucursal: [PERSON_NAME] House (MTY) Regresar Pagos Fecha [DATE] [DATE] - [DATE]…" at bounding box center [496, 485] width 993 height 971
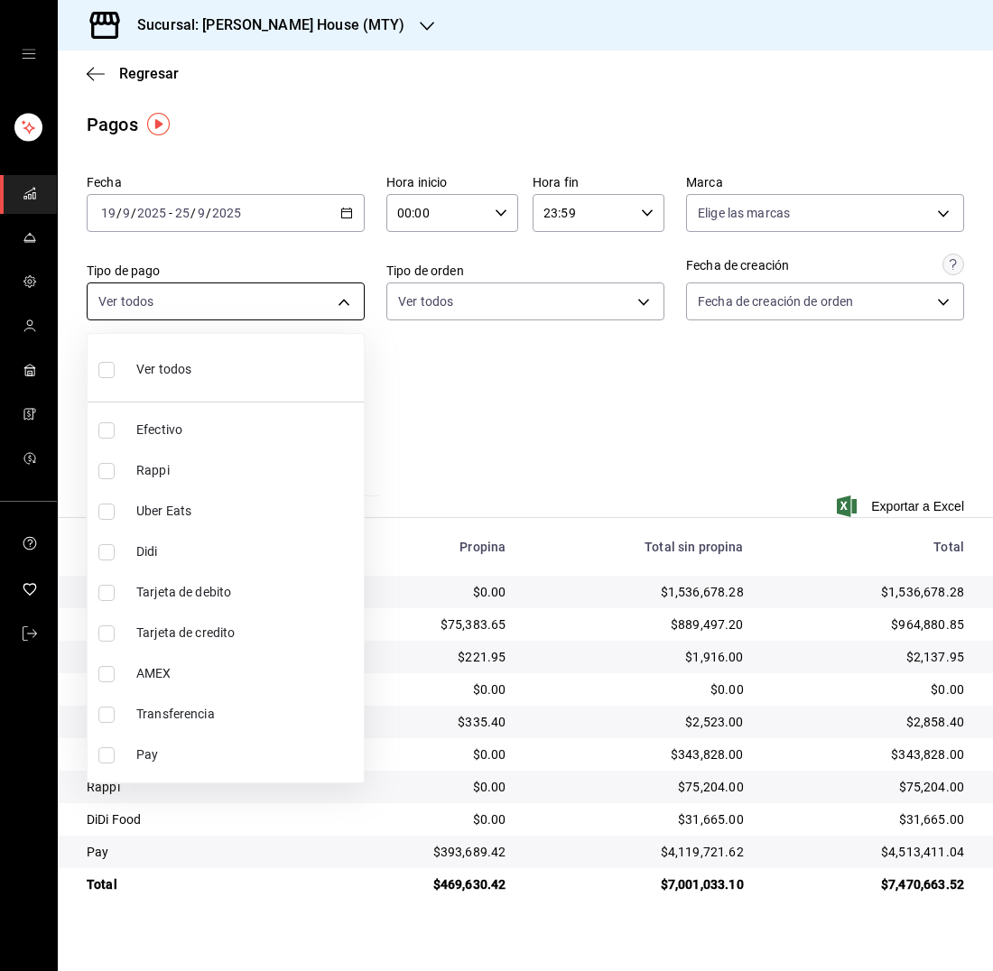
click at [326, 296] on div at bounding box center [496, 485] width 993 height 971
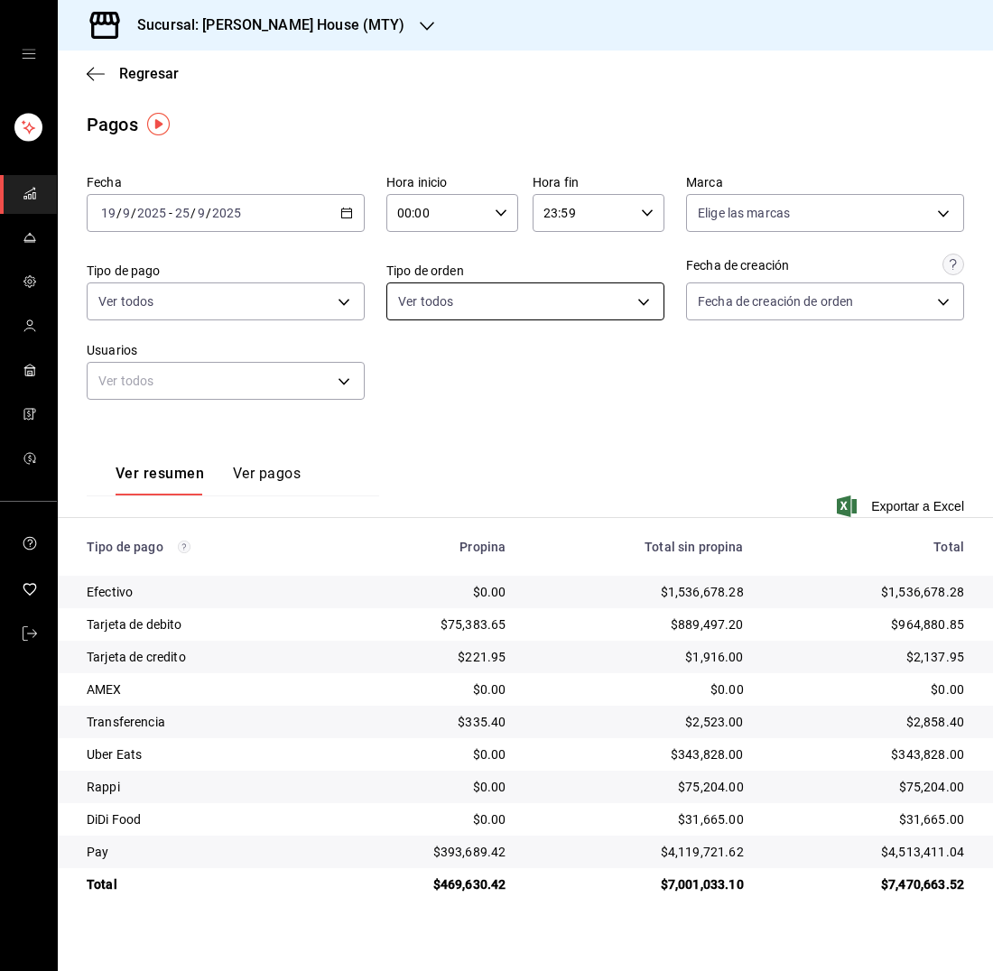
click at [527, 293] on body "Sucursal: [PERSON_NAME] House (MTY) Regresar Pagos Fecha [DATE] [DATE] - [DATE]…" at bounding box center [496, 485] width 993 height 971
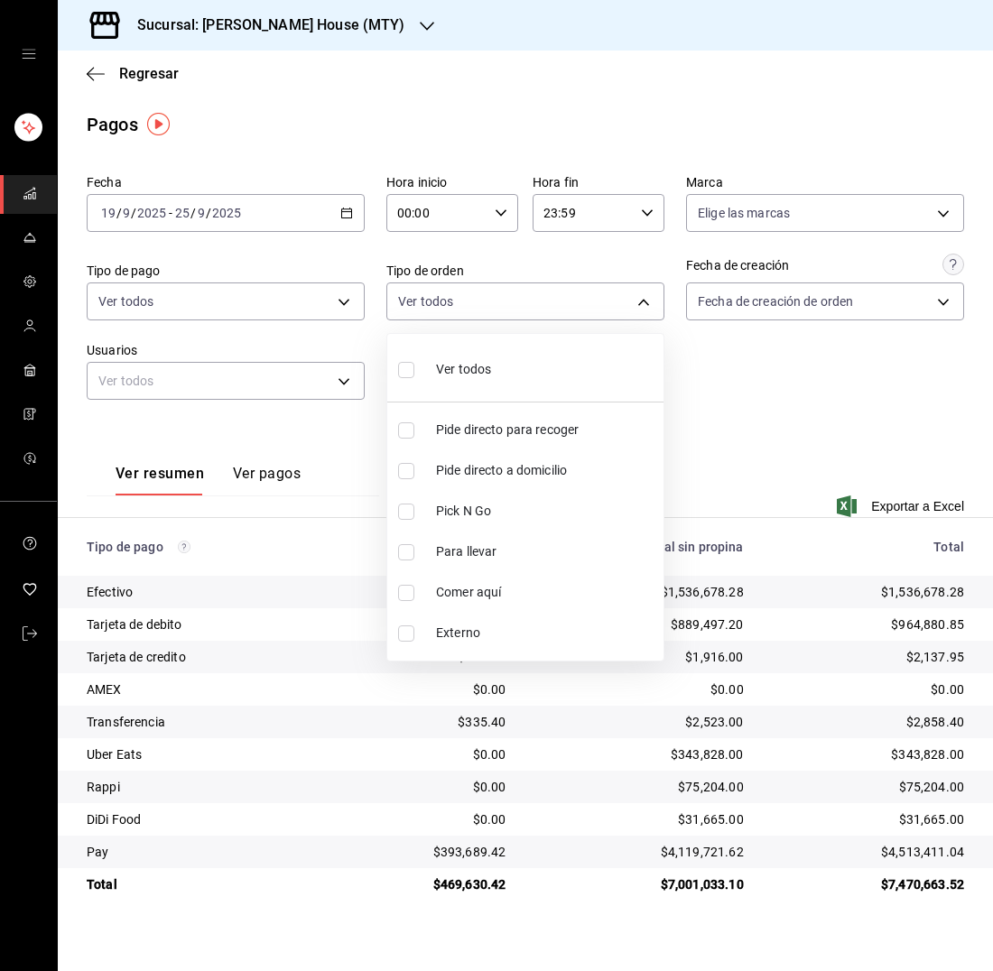
click at [477, 593] on span "Comer aquí" at bounding box center [546, 592] width 220 height 19
type input "a236aaaa-0473-462e-ba0d-d55faa974d3c"
checkbox input "true"
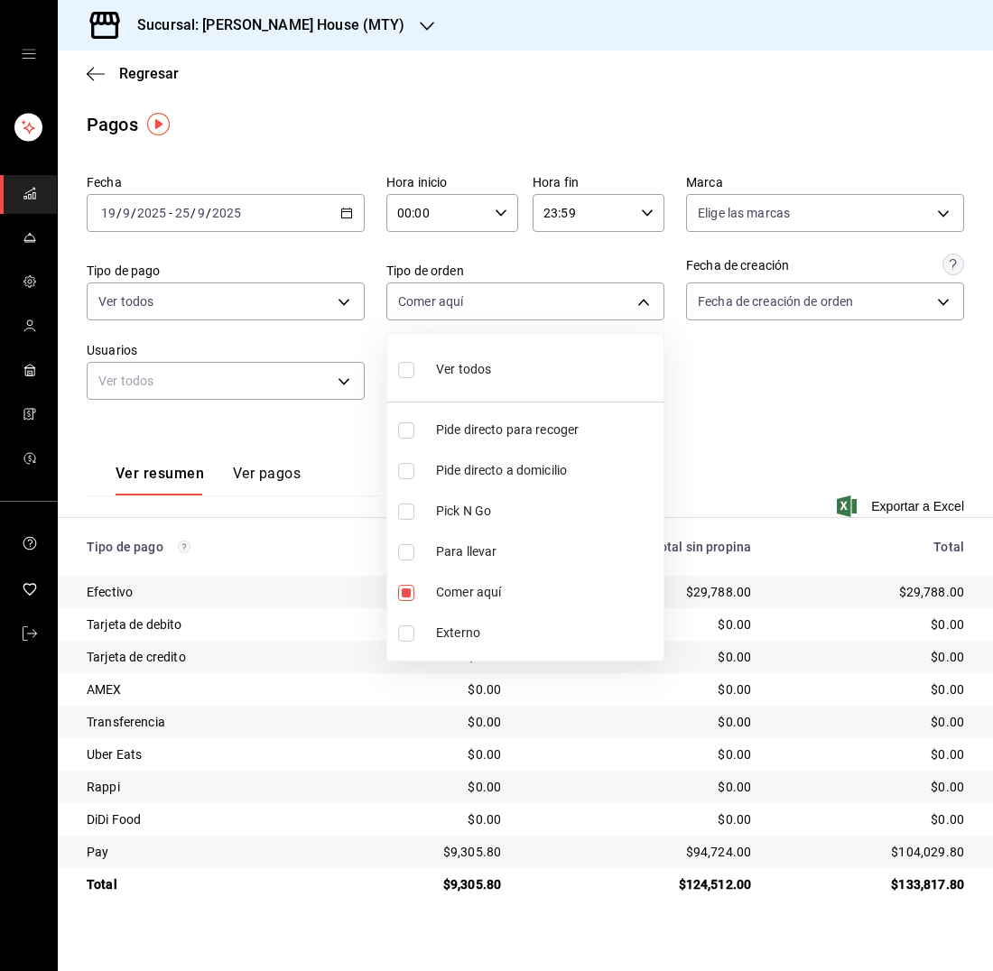
click at [296, 381] on div at bounding box center [496, 485] width 993 height 971
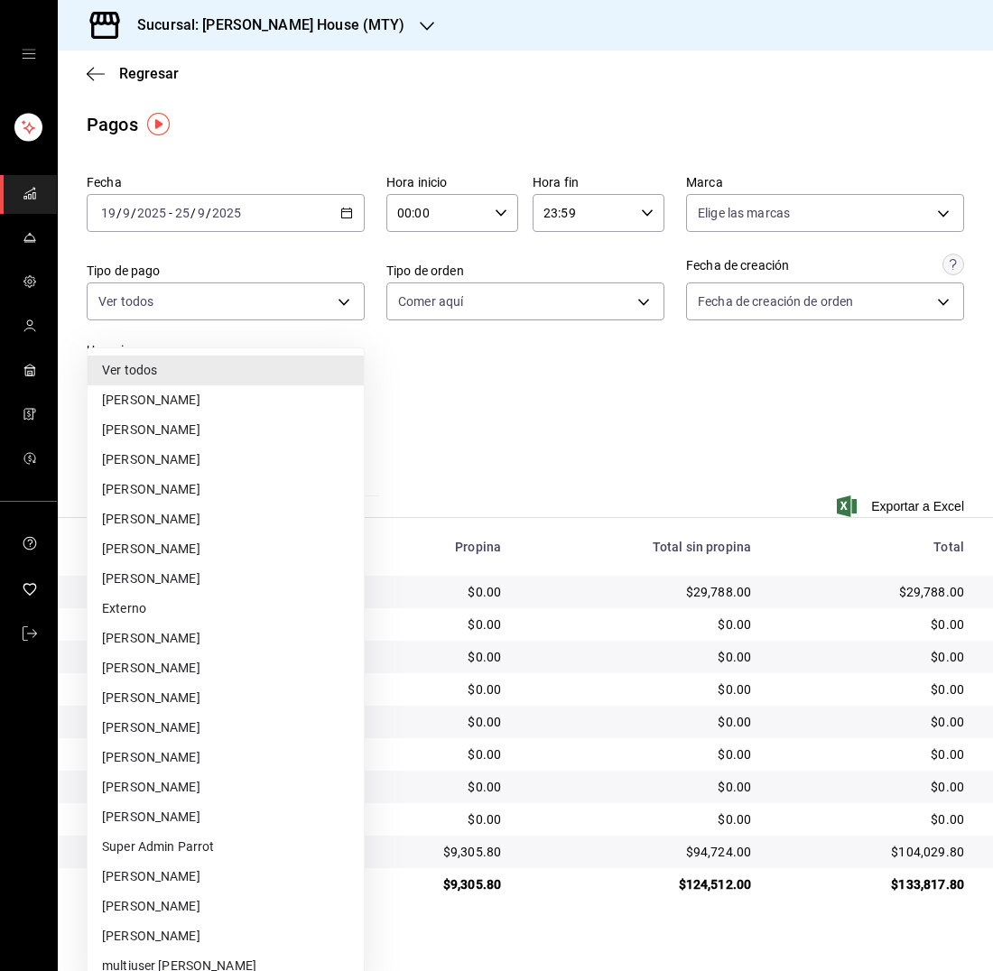
click at [333, 381] on body "Sucursal: [PERSON_NAME] House (MTY) Regresar Pagos Fecha [DATE] [DATE] - [DATE]…" at bounding box center [496, 485] width 993 height 971
click at [211, 683] on li "[PERSON_NAME]" at bounding box center [226, 698] width 276 height 30
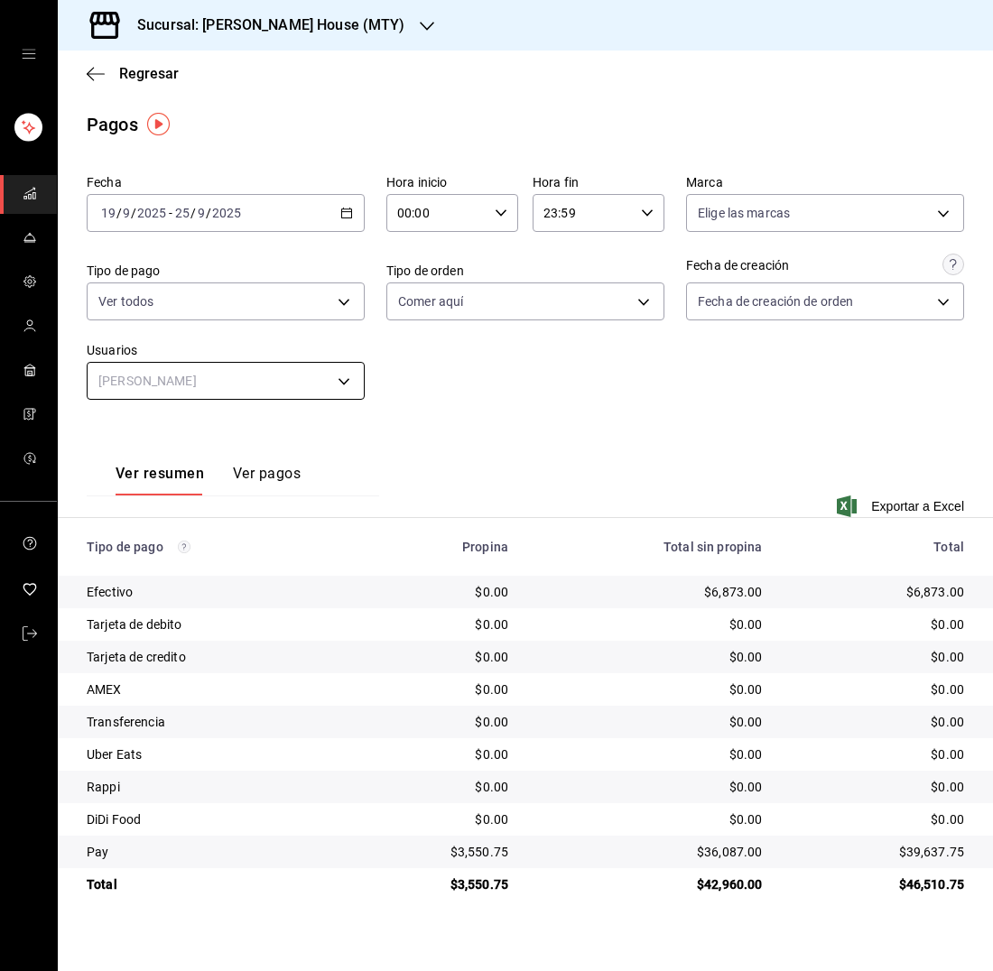
click at [283, 380] on body "Sucursal: [PERSON_NAME] House (MTY) Regresar Pagos Fecha [DATE] [DATE] - [DATE]…" at bounding box center [496, 485] width 993 height 971
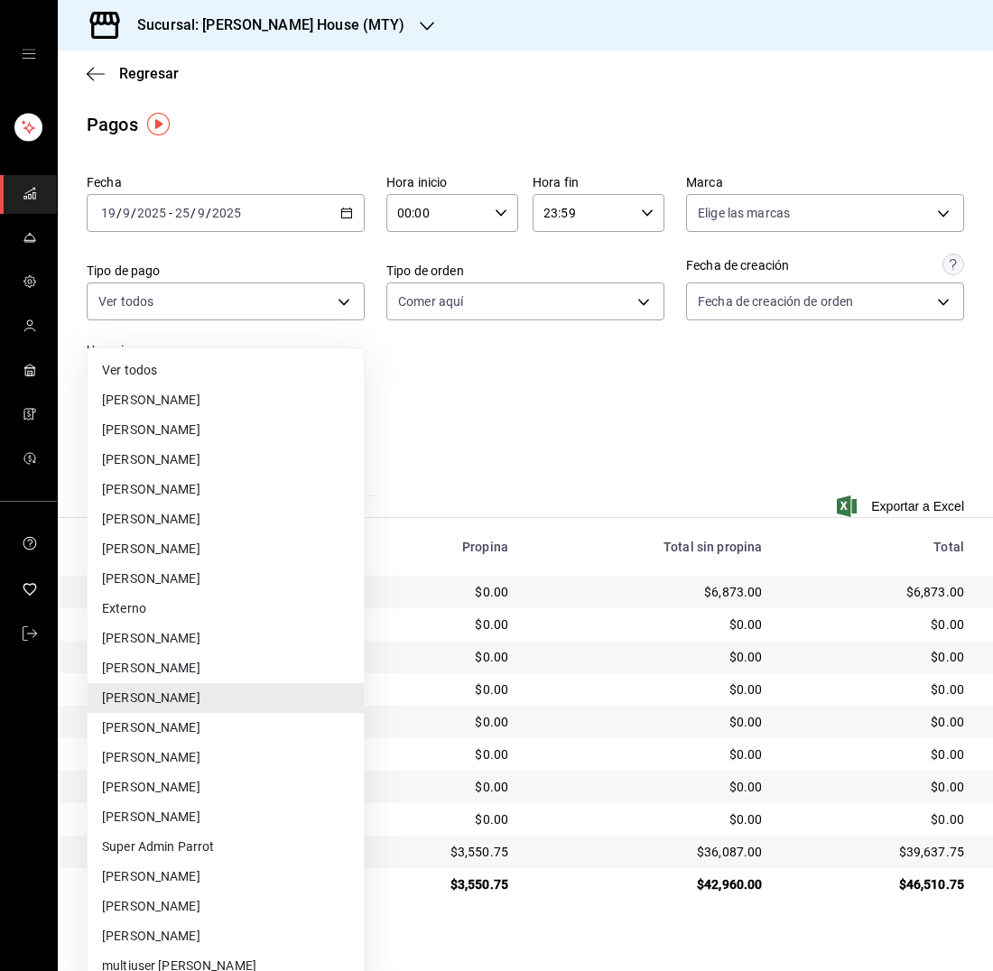
click at [185, 713] on li "[PERSON_NAME]" at bounding box center [226, 728] width 276 height 30
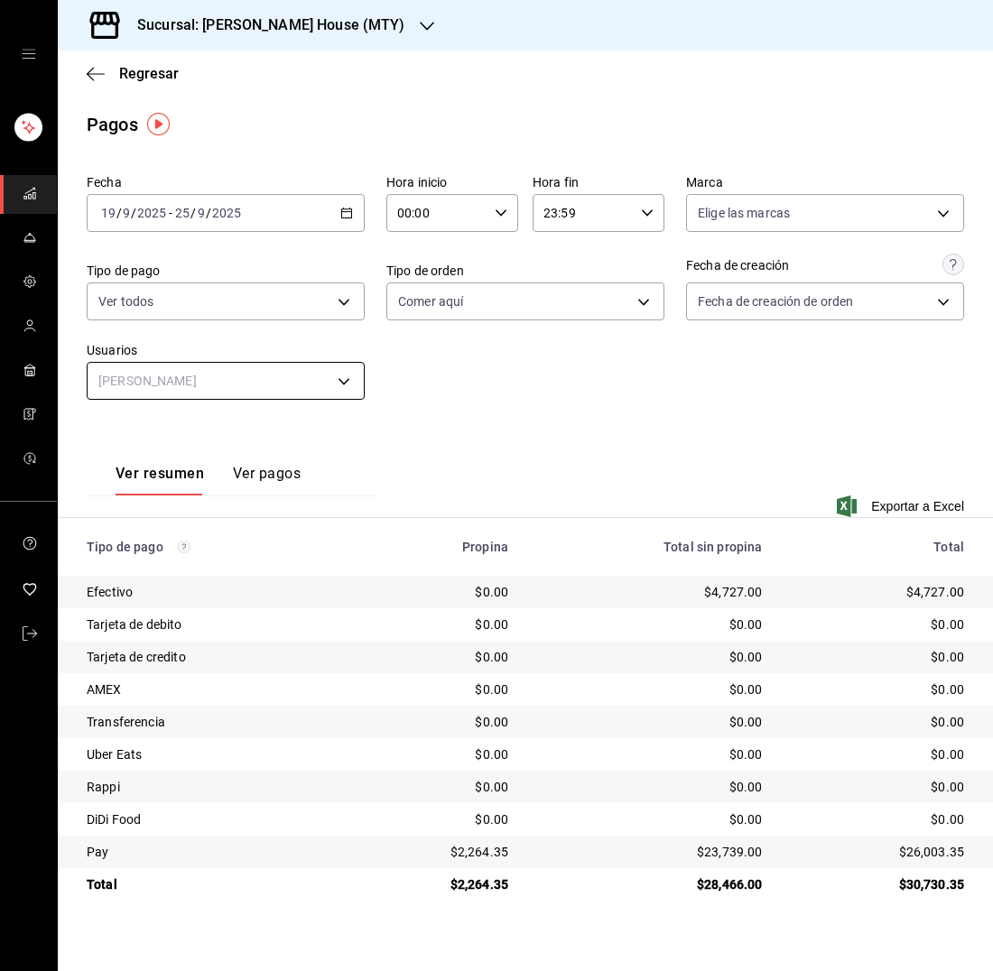
click at [221, 373] on body "Sucursal: [PERSON_NAME] House (MTY) Regresar Pagos Fecha [DATE] [DATE] - [DATE]…" at bounding box center [496, 485] width 993 height 971
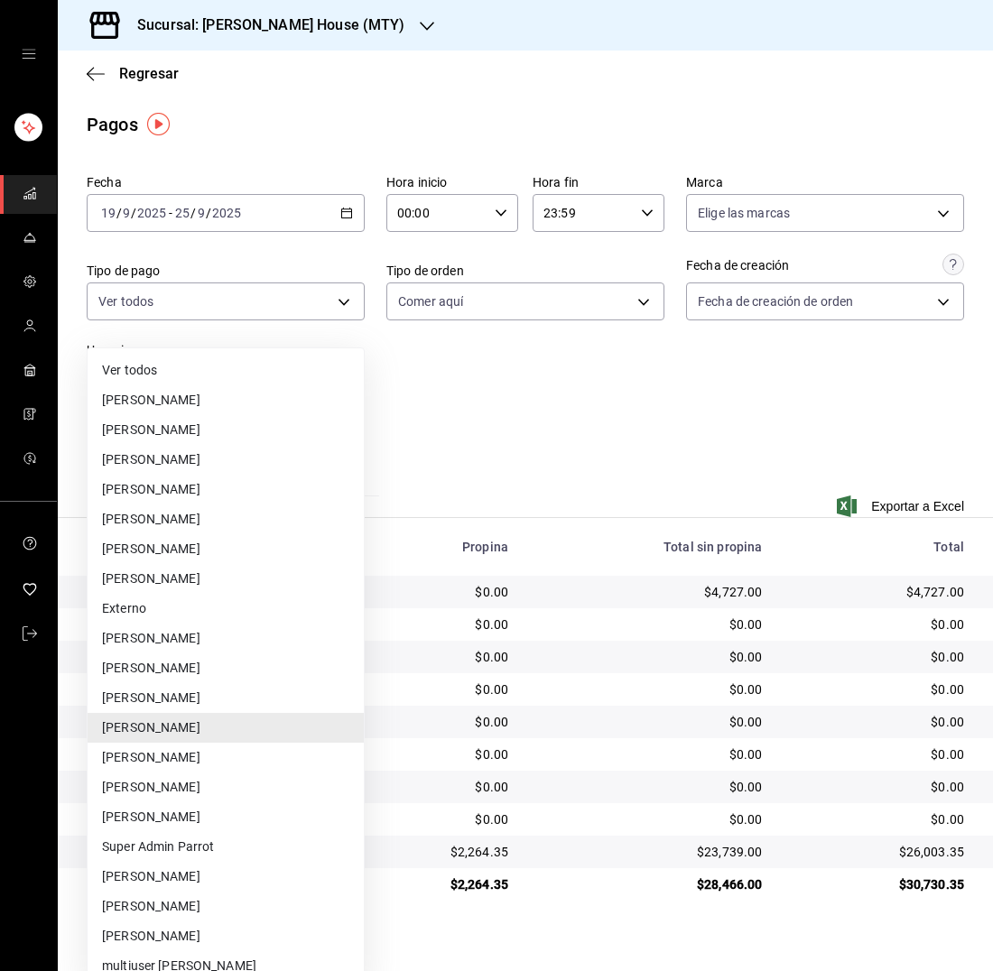
click at [170, 892] on li "[PERSON_NAME]" at bounding box center [226, 907] width 276 height 30
type input "02f43c51-eaef-4eb7-b5e8-b2838a9faec0"
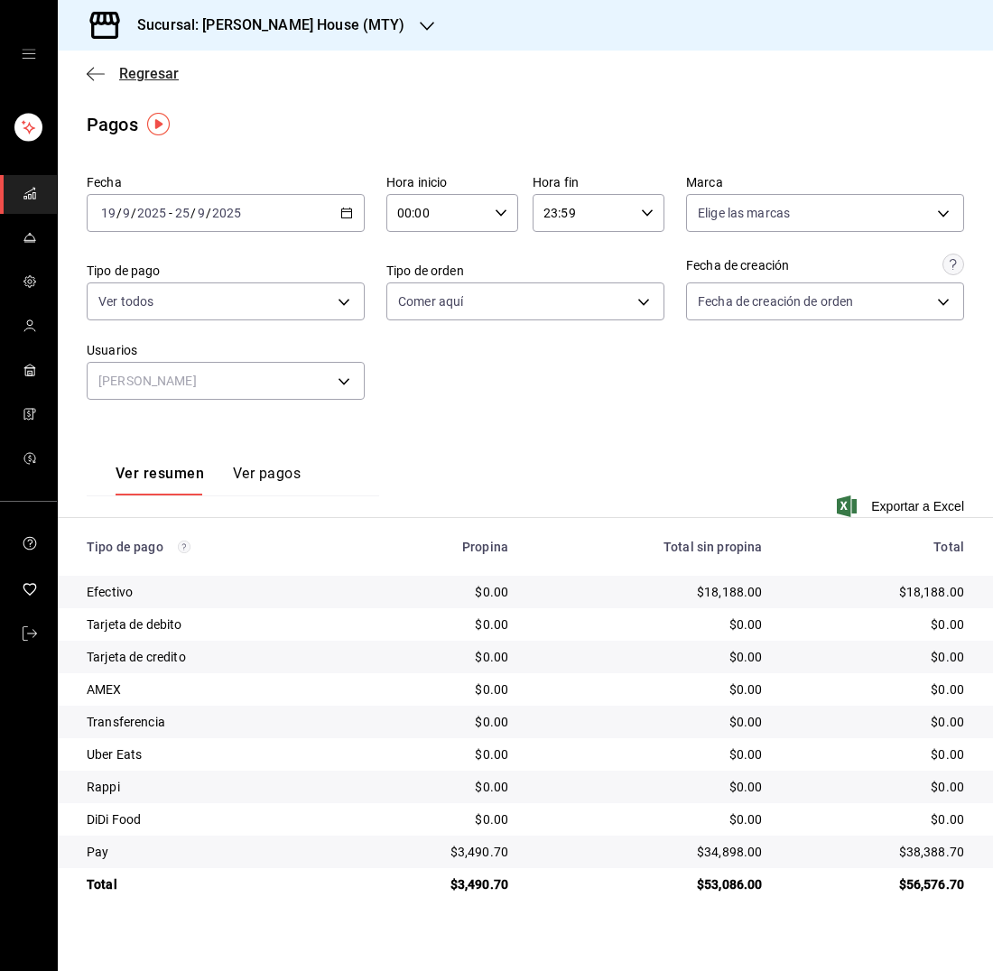
click at [138, 77] on span "Regresar" at bounding box center [149, 73] width 60 height 17
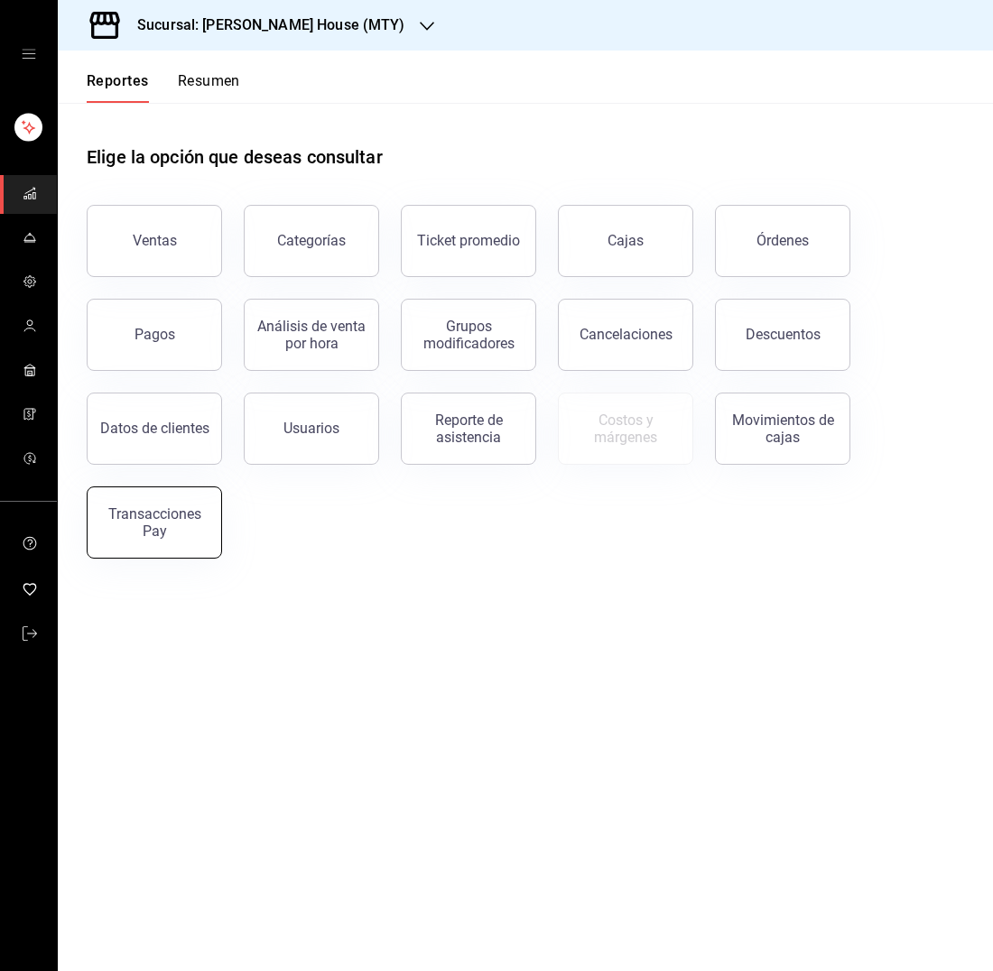
click at [155, 531] on div "Transacciones Pay" at bounding box center [154, 522] width 112 height 34
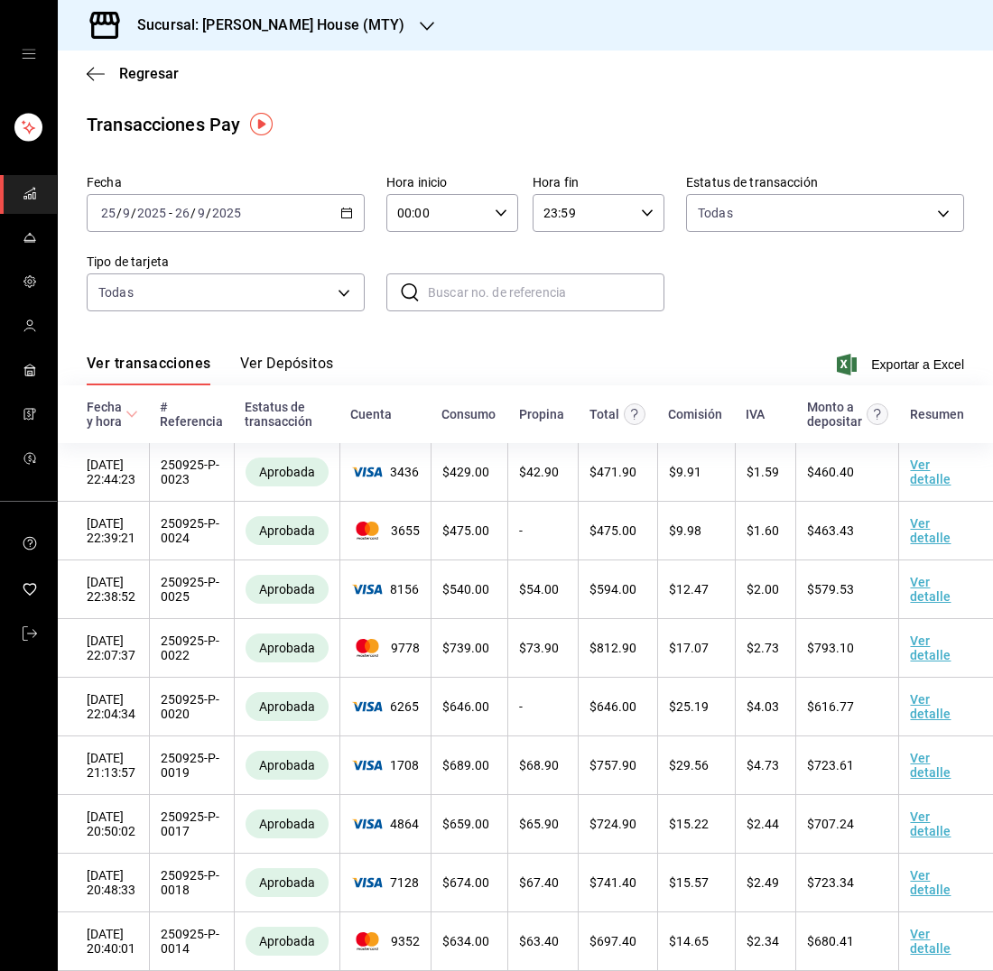
click at [345, 211] on \(Stroke\) "button" at bounding box center [347, 211] width 10 height 1
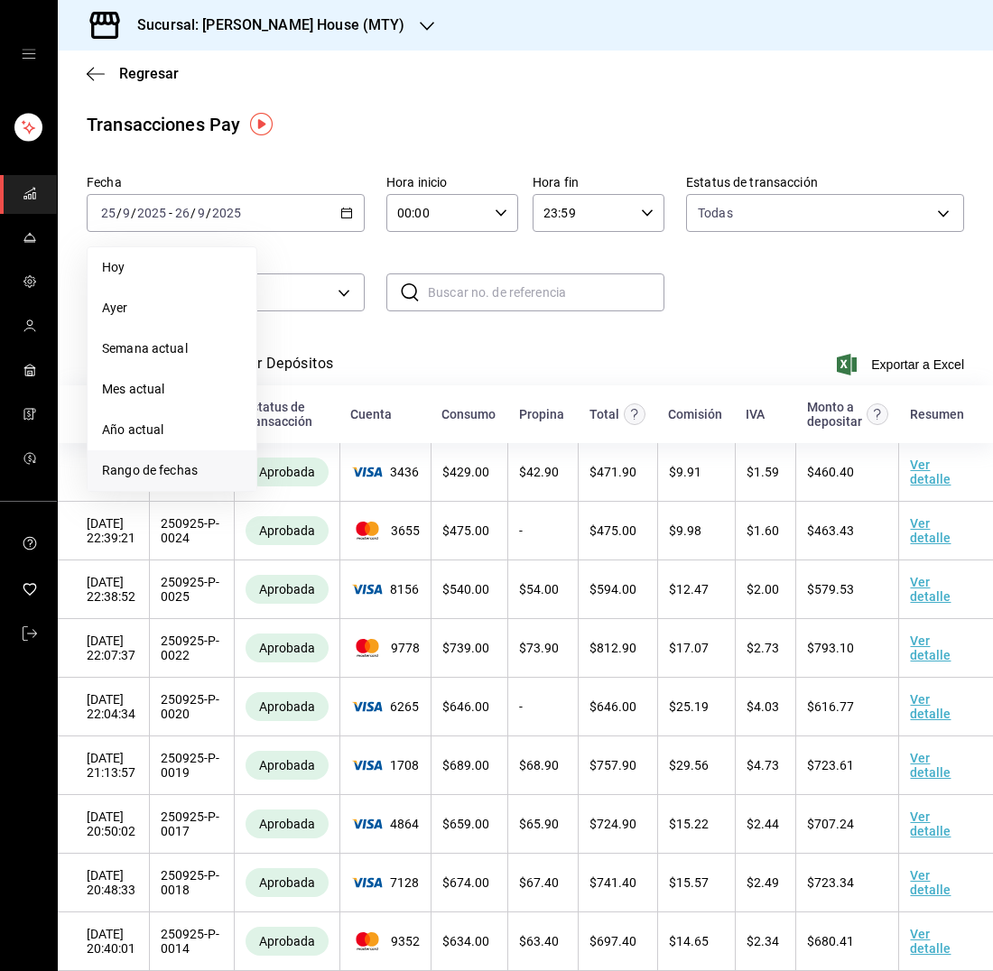
click at [162, 463] on span "Rango de fechas" at bounding box center [172, 470] width 140 height 19
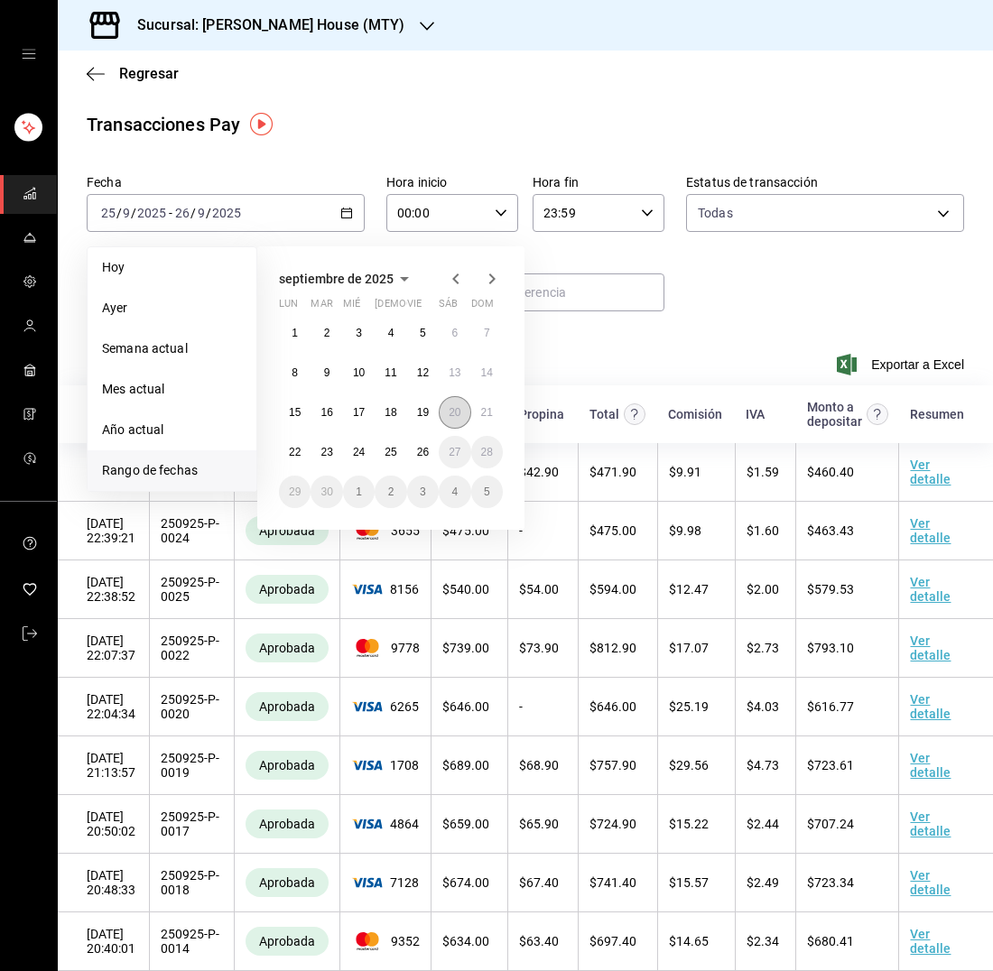
click at [456, 410] on abbr "20" at bounding box center [455, 412] width 12 height 13
click at [417, 449] on abbr "26" at bounding box center [423, 452] width 12 height 13
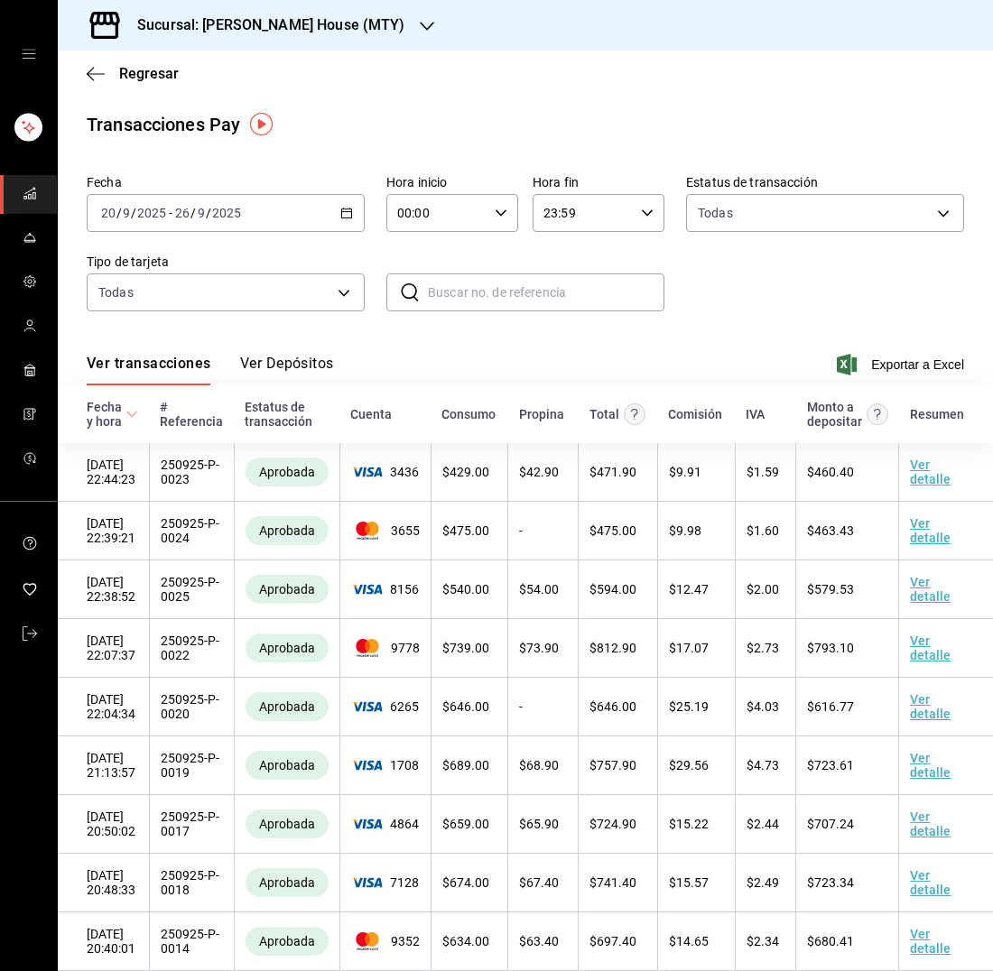
click at [271, 359] on button "Ver Depósitos" at bounding box center [287, 370] width 94 height 31
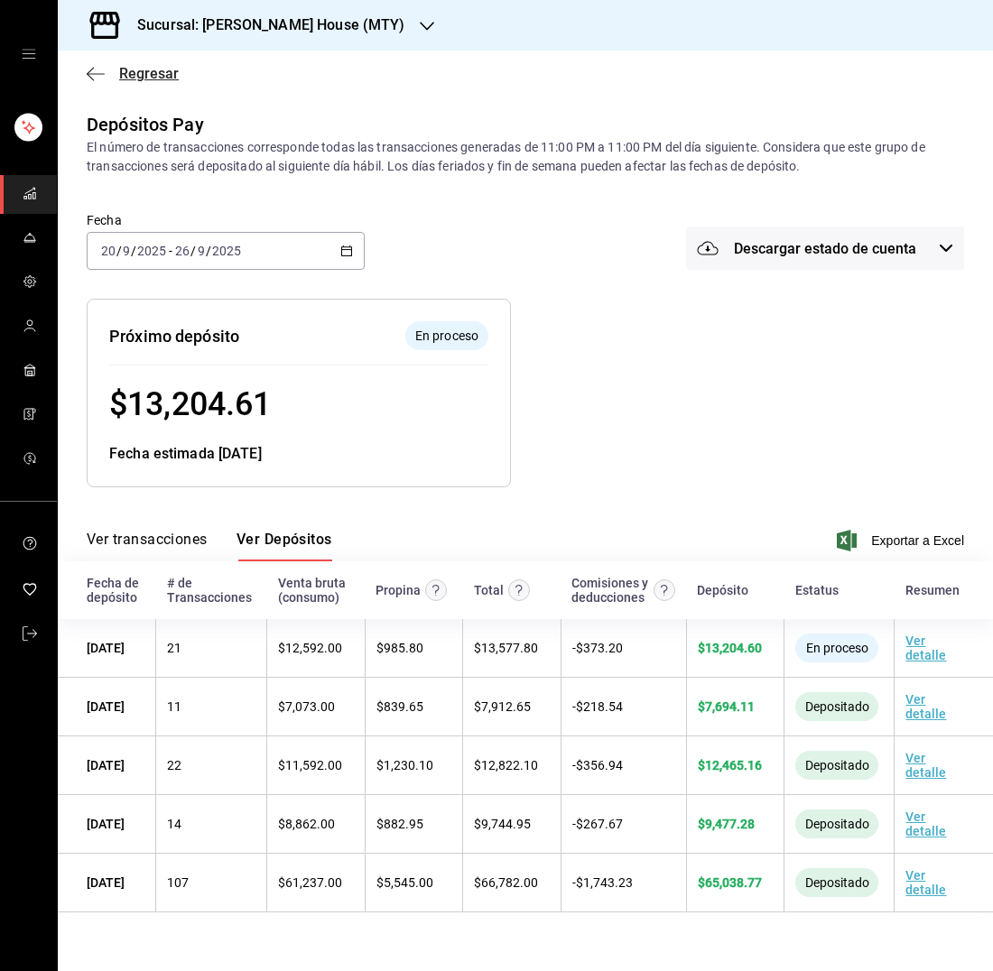
click at [157, 76] on span "Regresar" at bounding box center [149, 73] width 60 height 17
